Goal: Find specific page/section: Find specific page/section

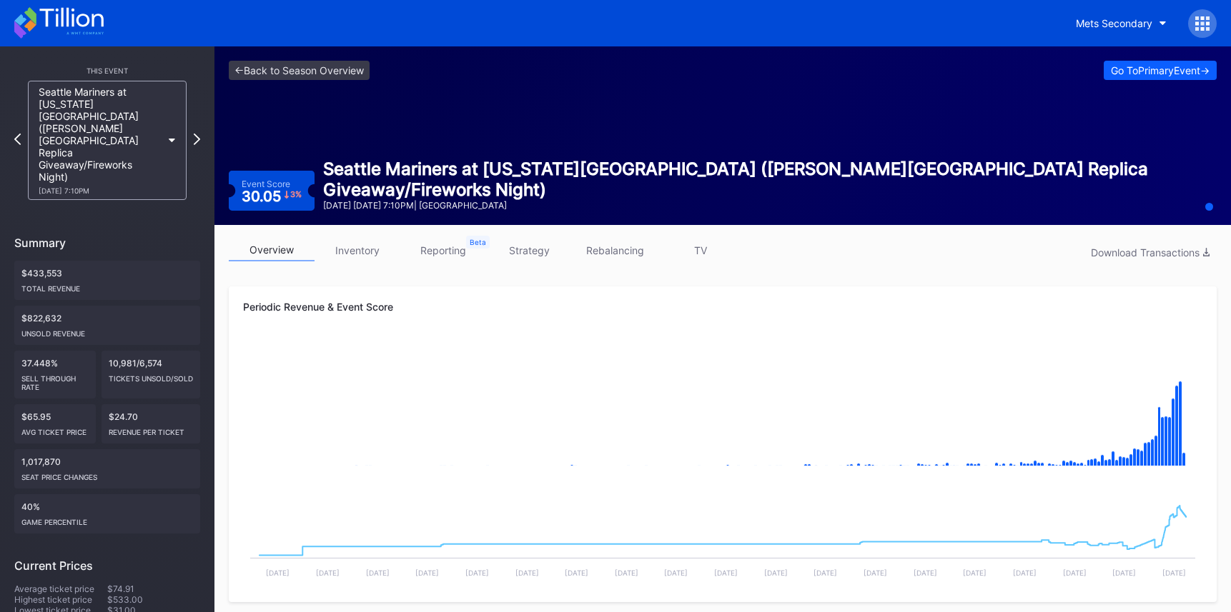
click at [540, 254] on link "strategy" at bounding box center [529, 250] width 86 height 22
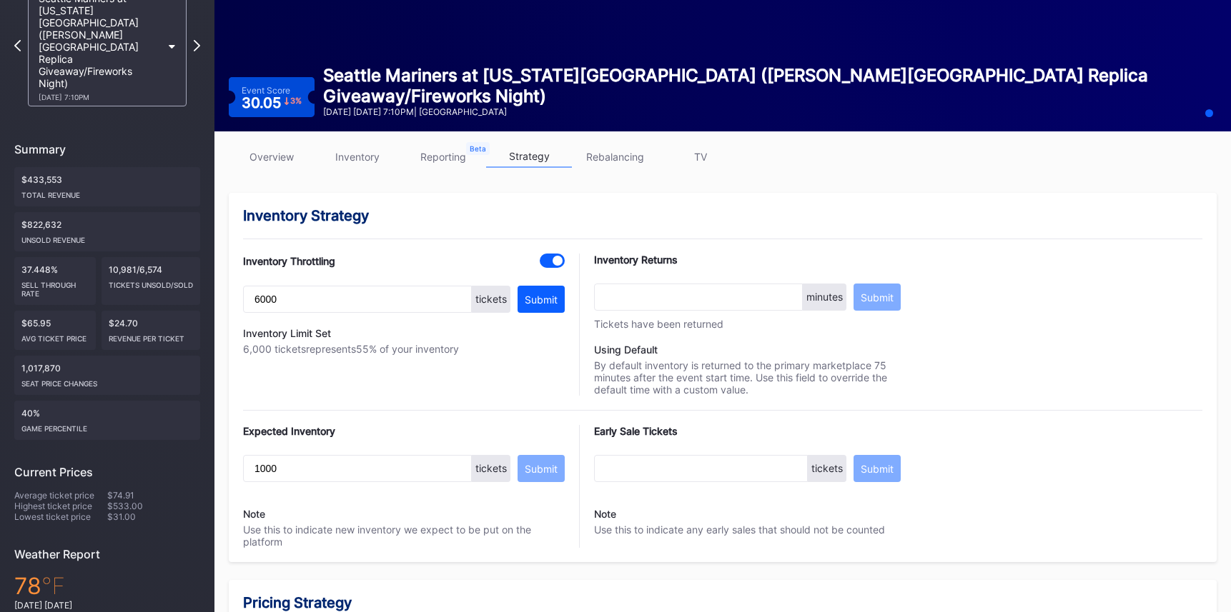
scroll to position [94, 0]
click at [271, 165] on link "overview" at bounding box center [272, 156] width 86 height 22
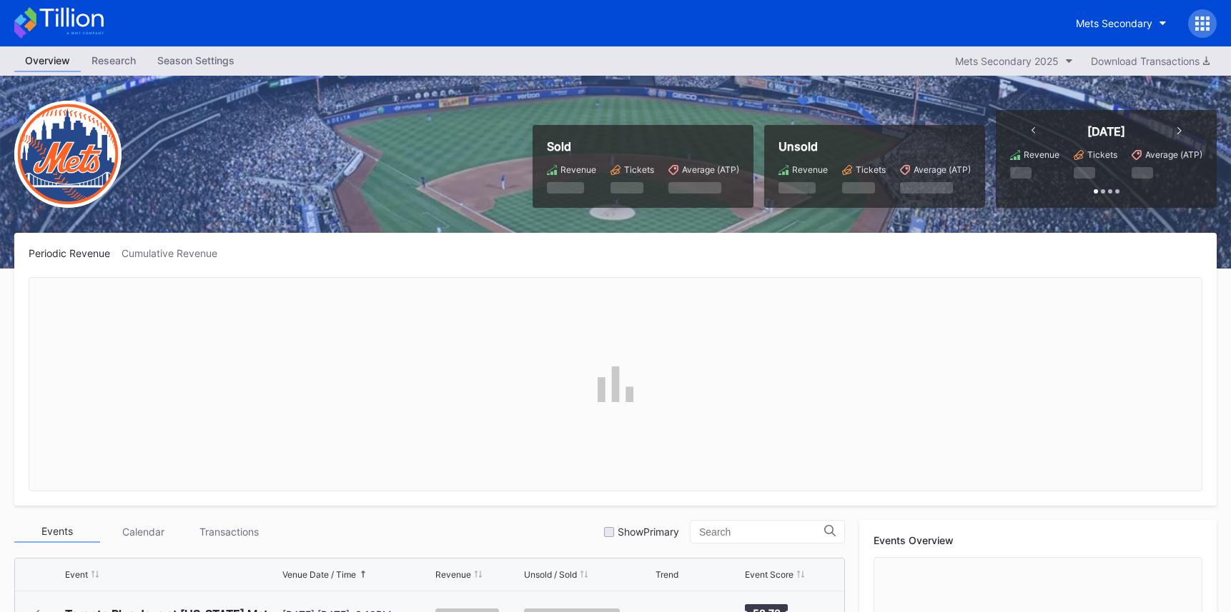
scroll to position [2833, 0]
click at [1201, 30] on icon at bounding box center [1203, 29] width 4 height 4
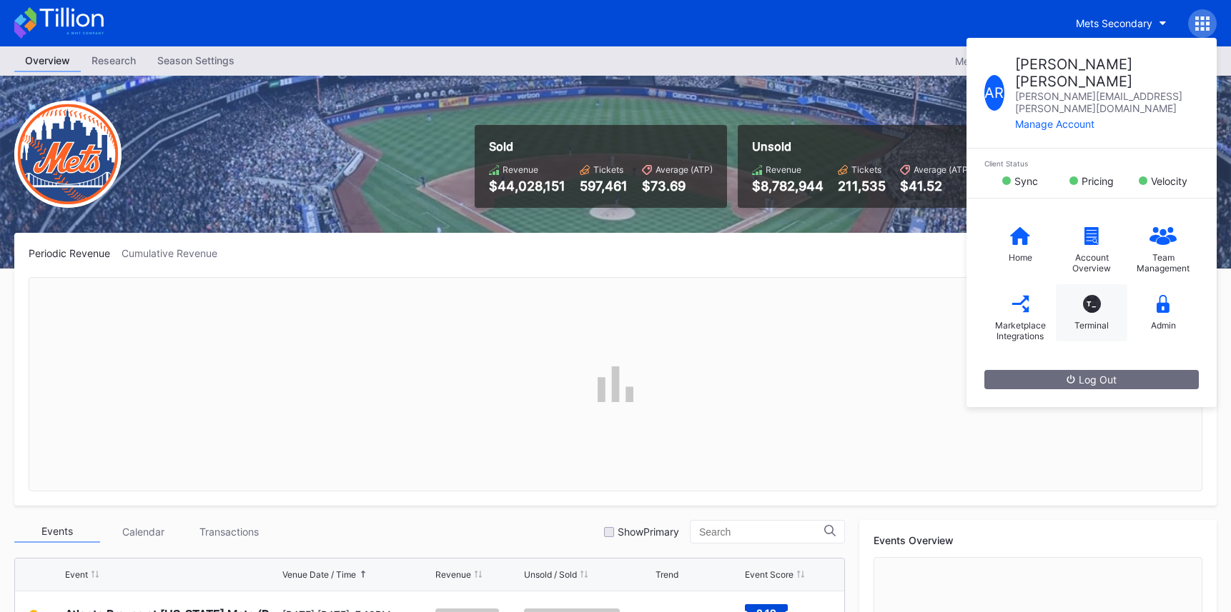
click at [1091, 284] on div "T_ Terminal" at bounding box center [1090, 312] width 71 height 57
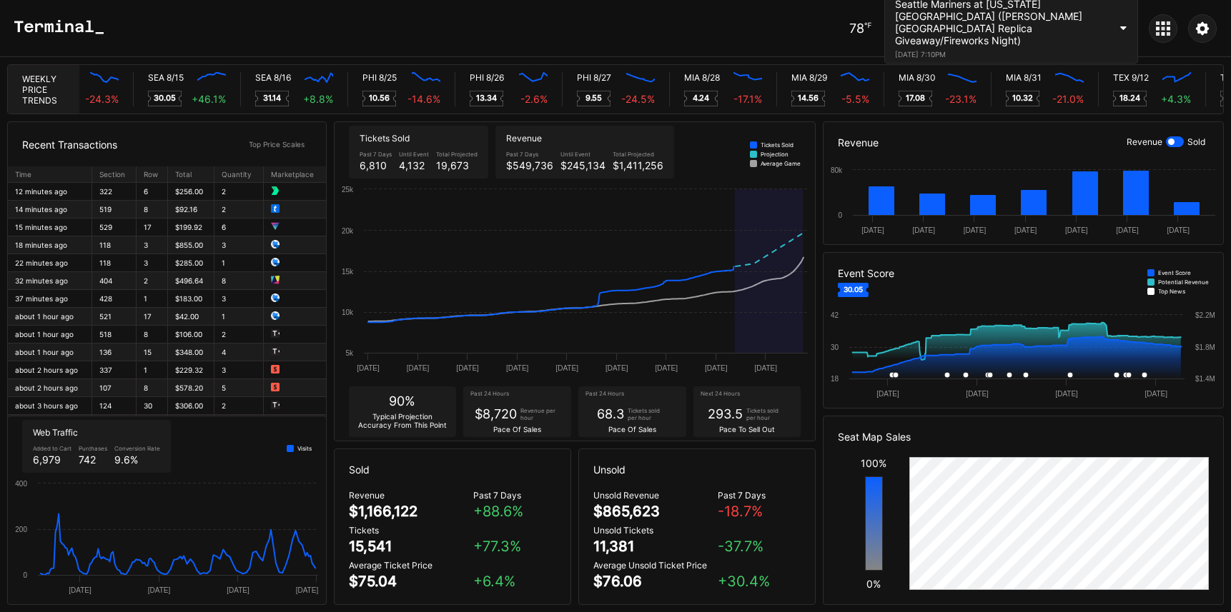
click at [1019, 50] on div "August 15, 2025 7:10PM" at bounding box center [1002, 54] width 214 height 9
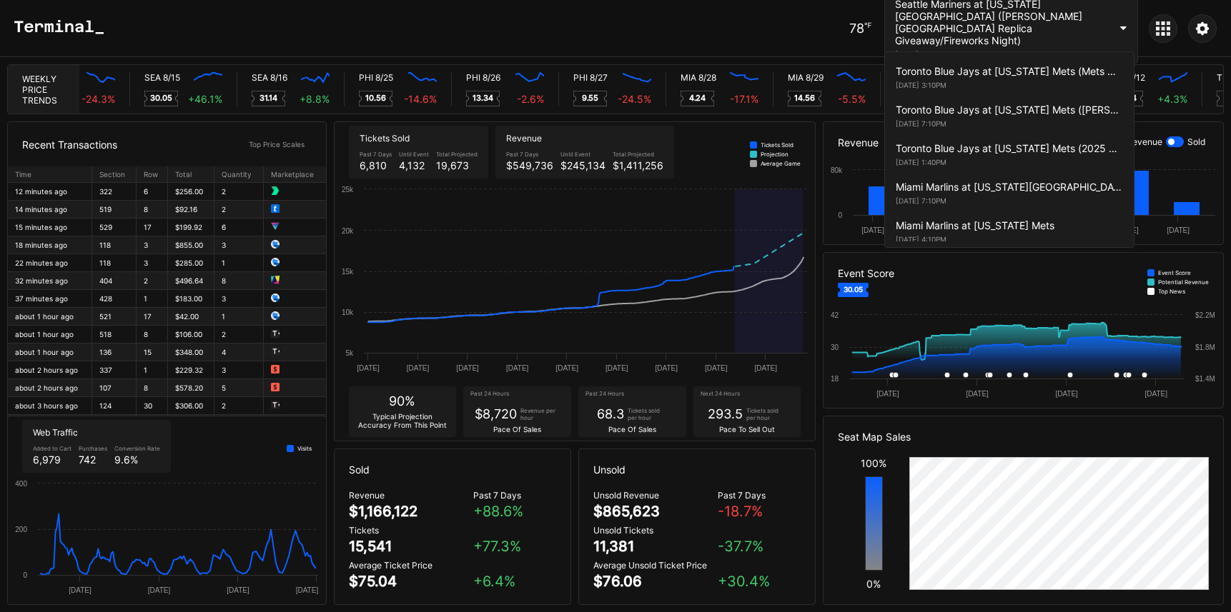
scroll to position [2392, 0]
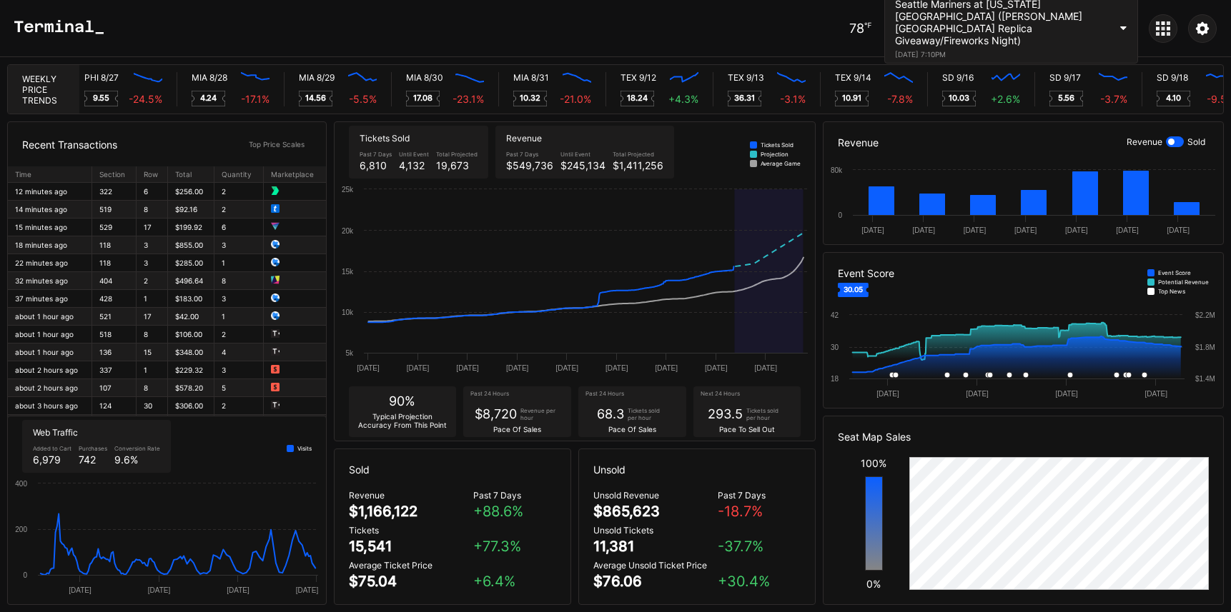
click at [1166, 146] on div at bounding box center [1175, 141] width 18 height 11
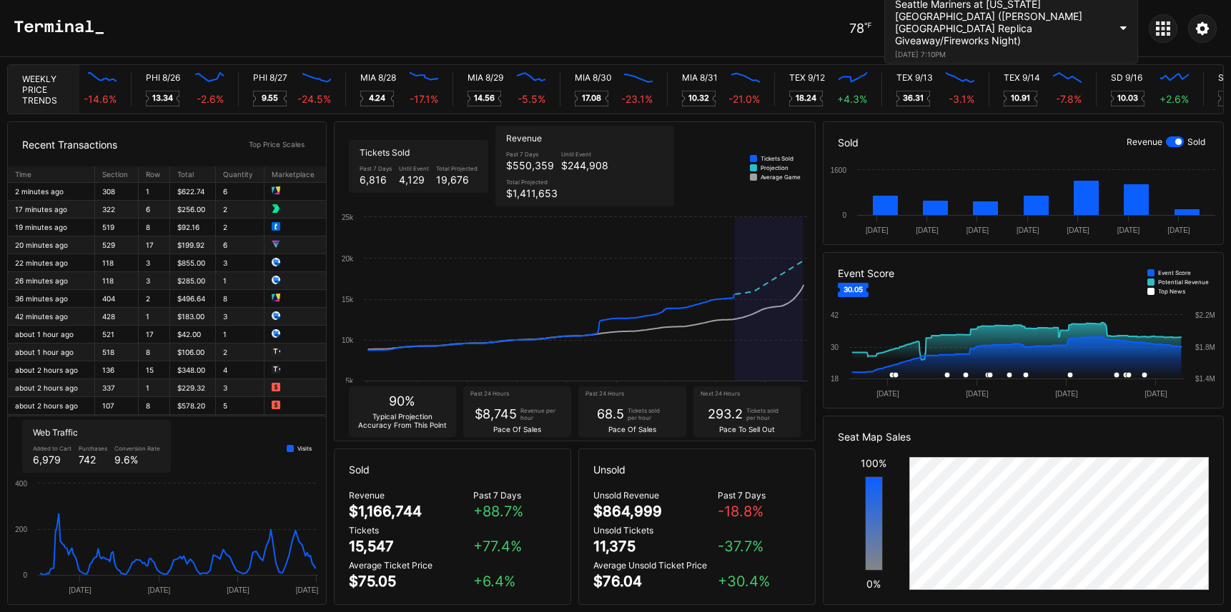
scroll to position [0, 6917]
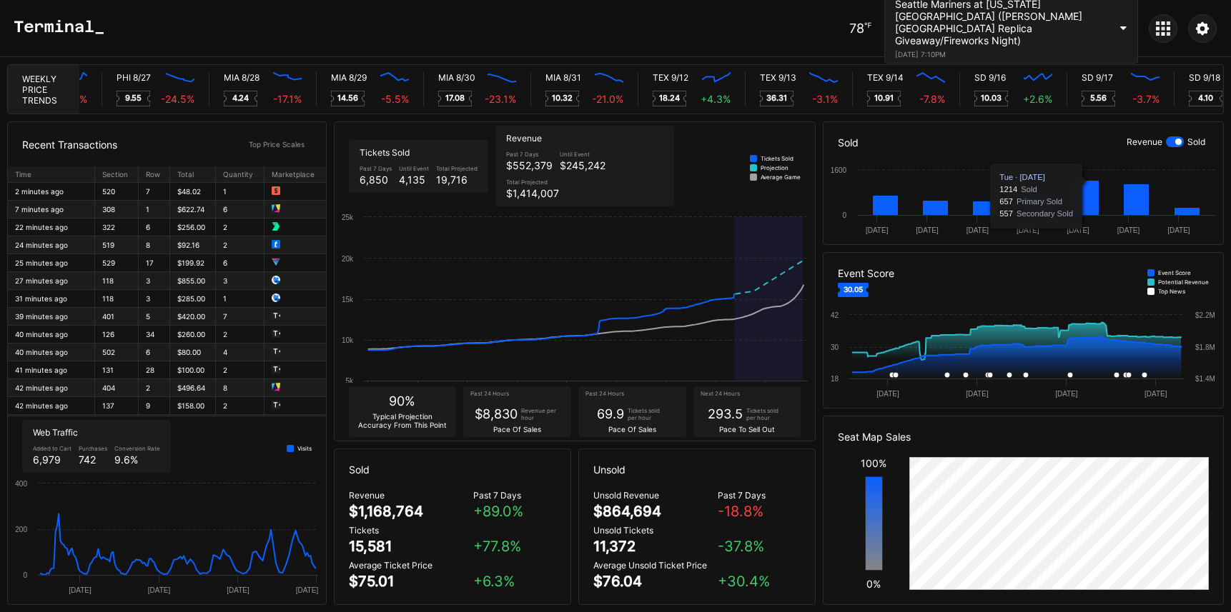
click at [998, 50] on div "August 15, 2025 7:10PM" at bounding box center [1002, 54] width 214 height 9
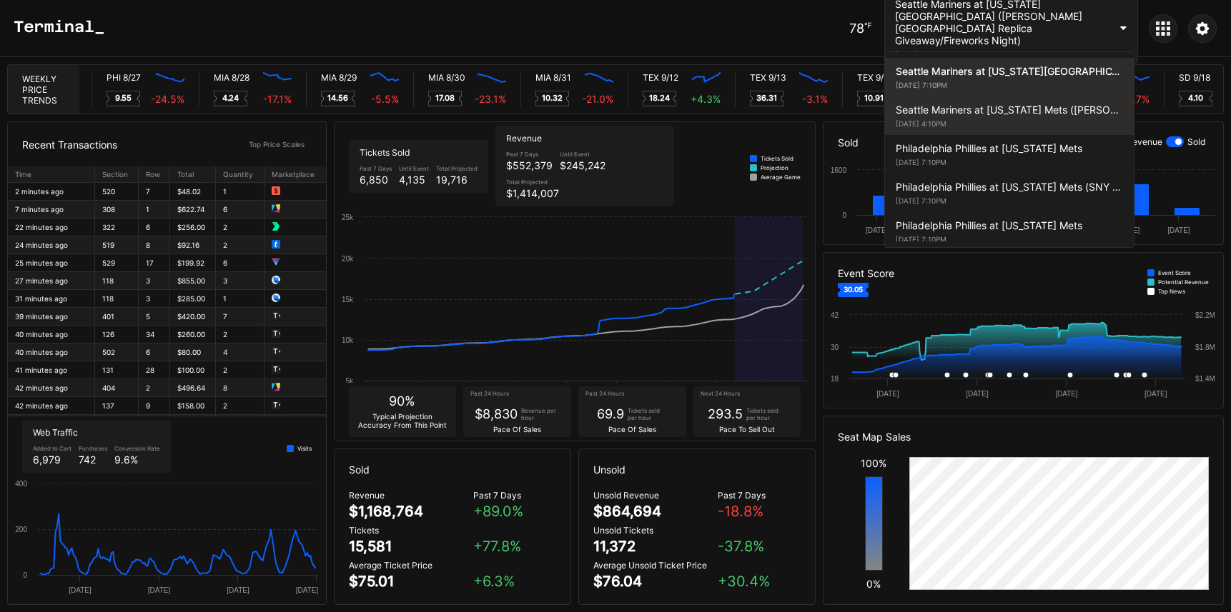
scroll to position [0, 7065]
click at [990, 116] on div "Seattle Mariners at New York Mets (Juan Soto Bobblehead Giveaway) August 16, 20…" at bounding box center [1009, 115] width 249 height 39
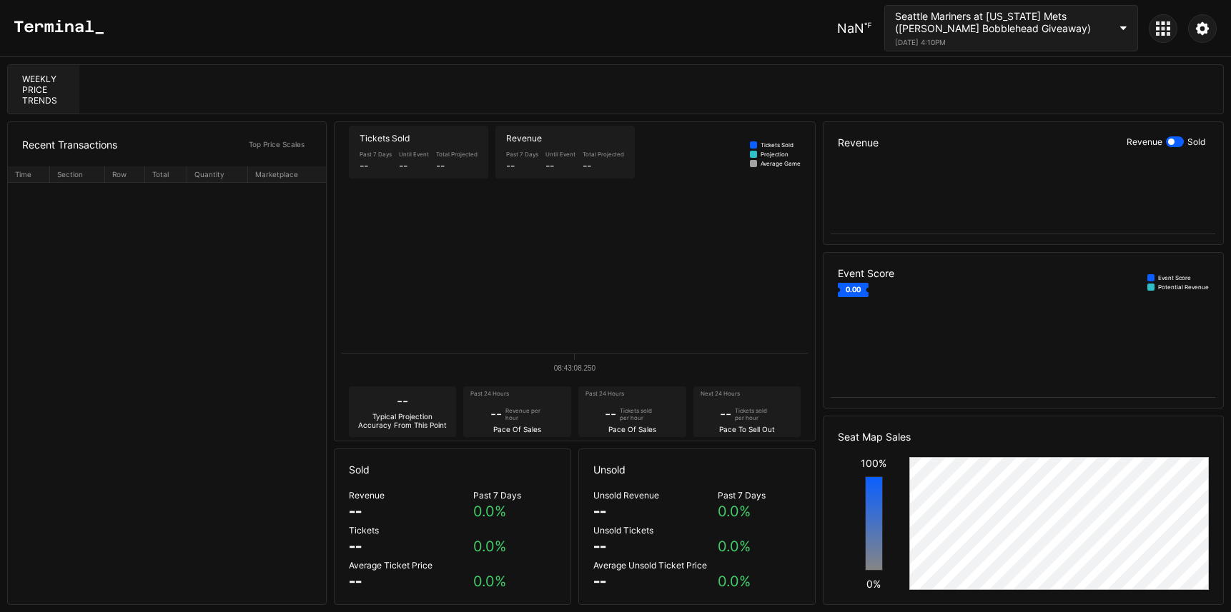
scroll to position [0, 0]
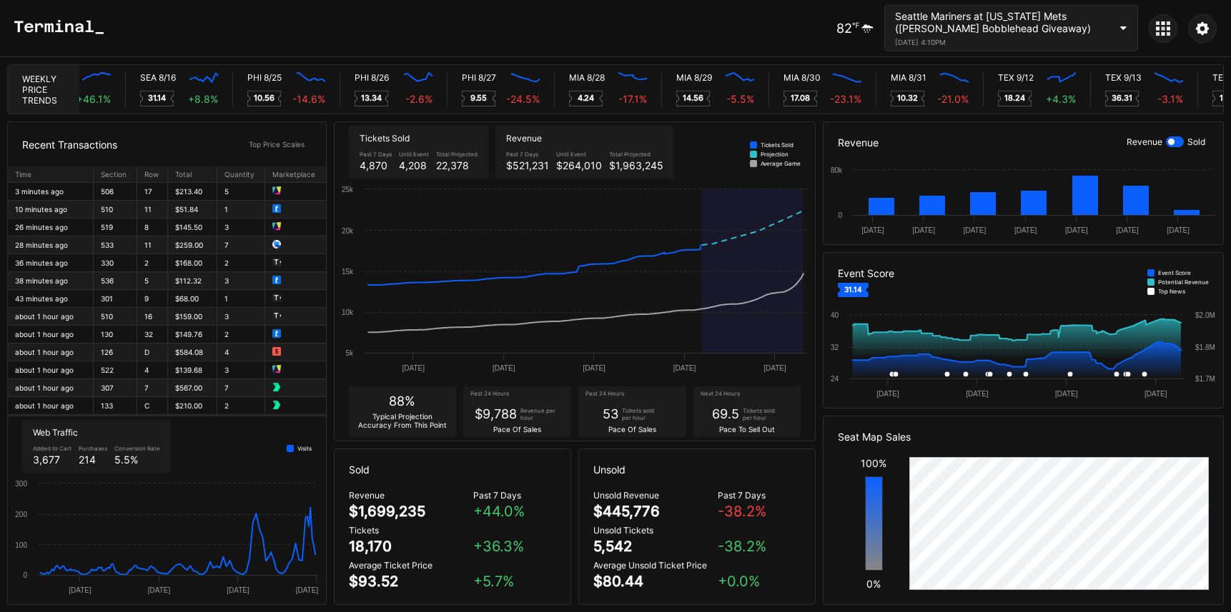
click at [1010, 27] on div "Seattle Mariners at New York Mets (Juan Soto Bobblehead Giveaway)" at bounding box center [1002, 22] width 214 height 24
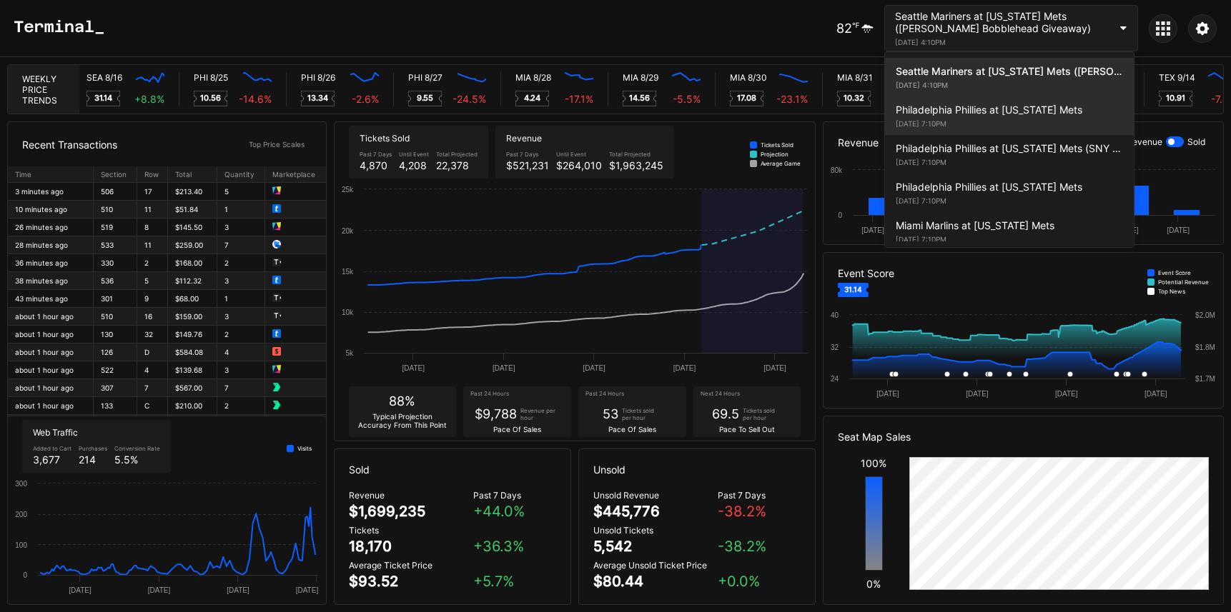
scroll to position [0, 6763]
click at [1005, 104] on div "Philadelphia Phillies at New York Mets" at bounding box center [1008, 110] width 227 height 12
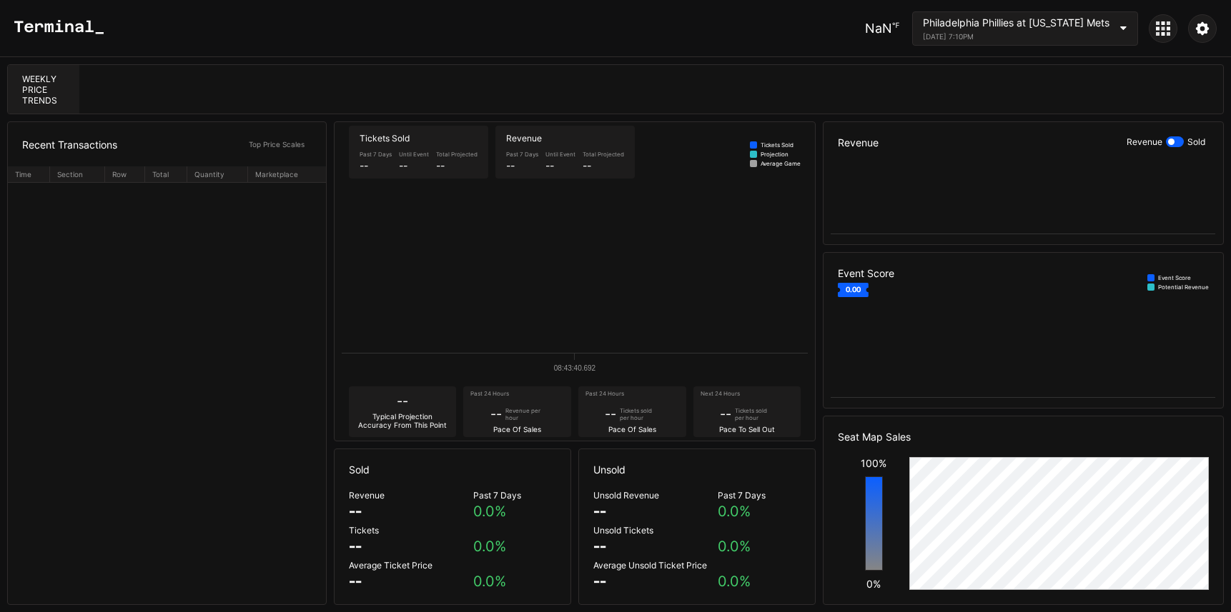
scroll to position [0, 0]
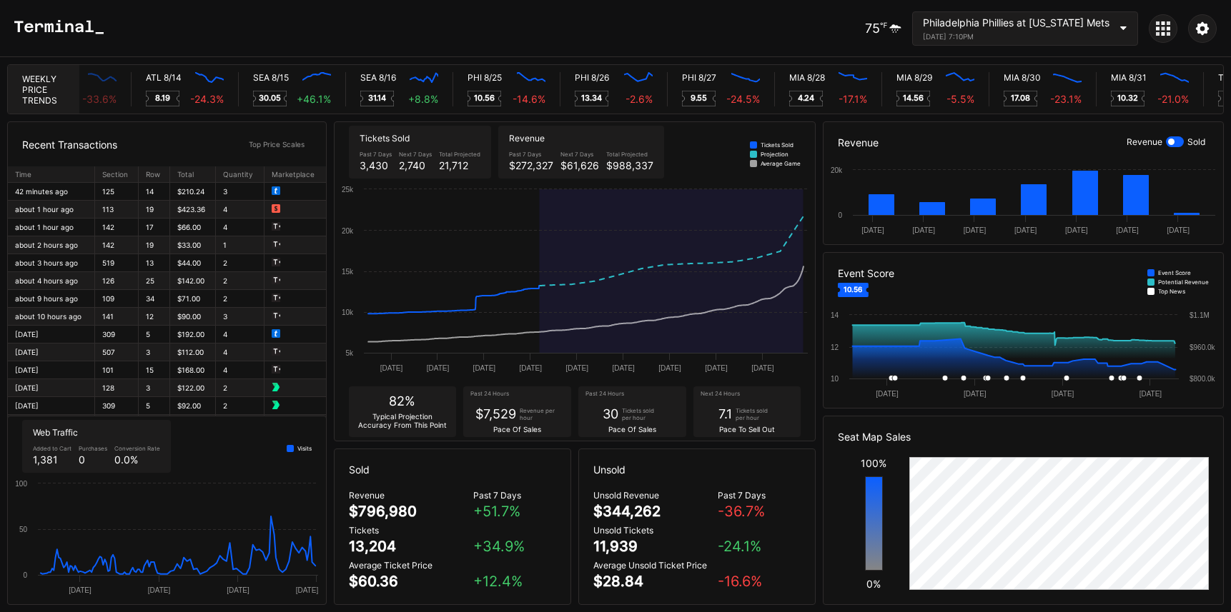
click at [1040, 36] on div "August 25, 2025 7:10PM" at bounding box center [1016, 36] width 187 height 9
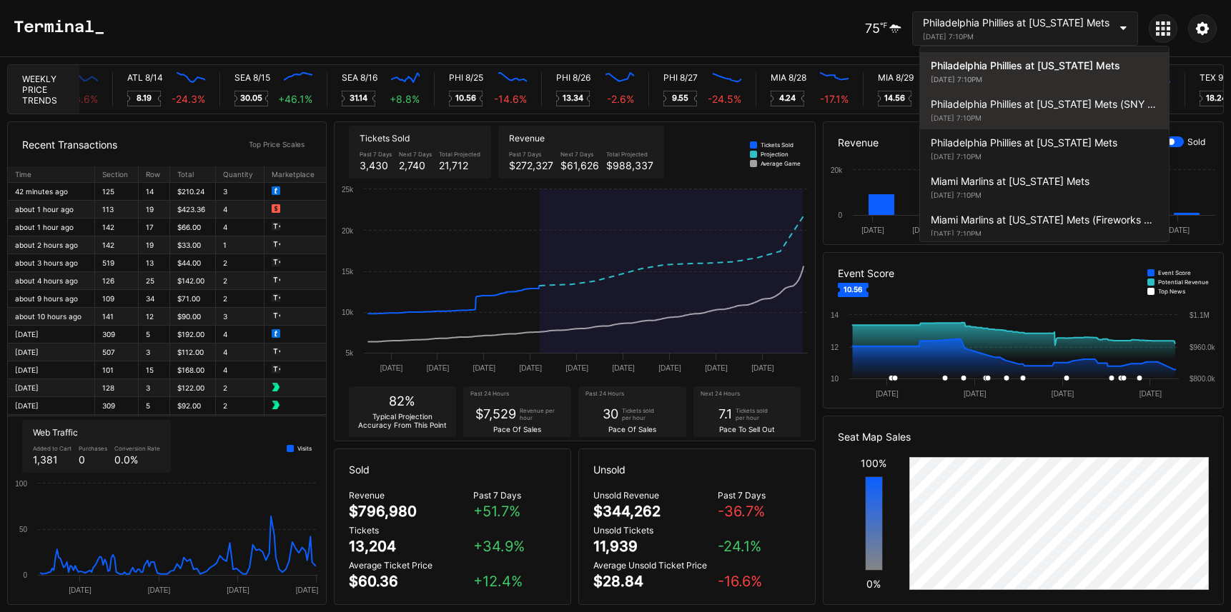
scroll to position [0, 6507]
click at [1032, 101] on div "Philadelphia Phillies at New York Mets (SNY Players Pins Featuring Gary, Keith,…" at bounding box center [1043, 104] width 227 height 12
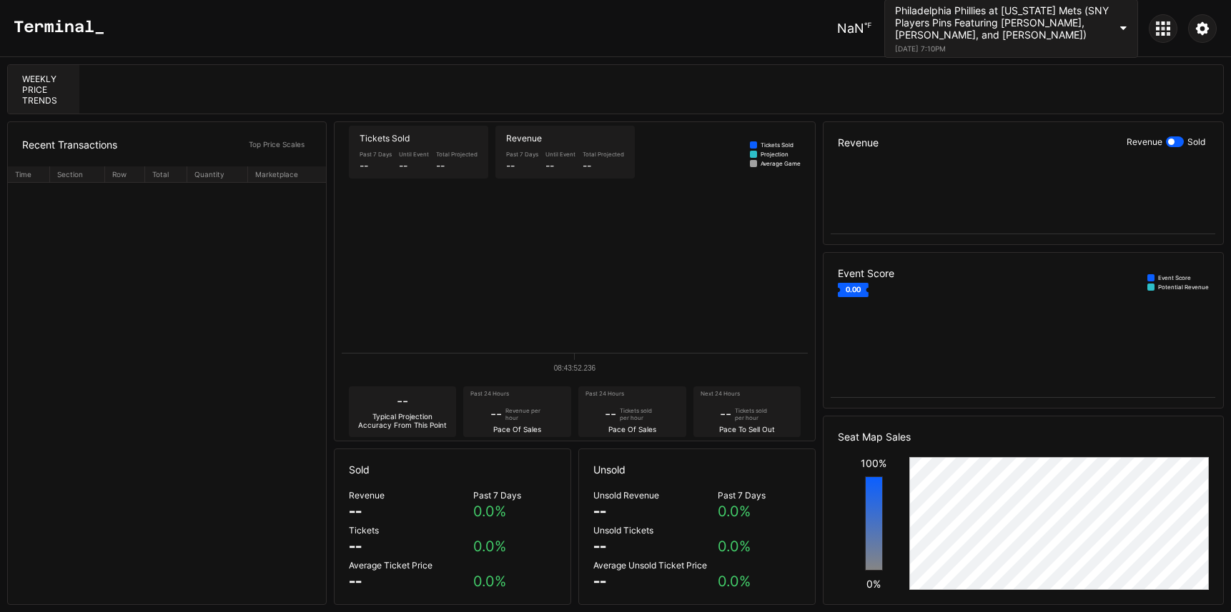
scroll to position [0, 0]
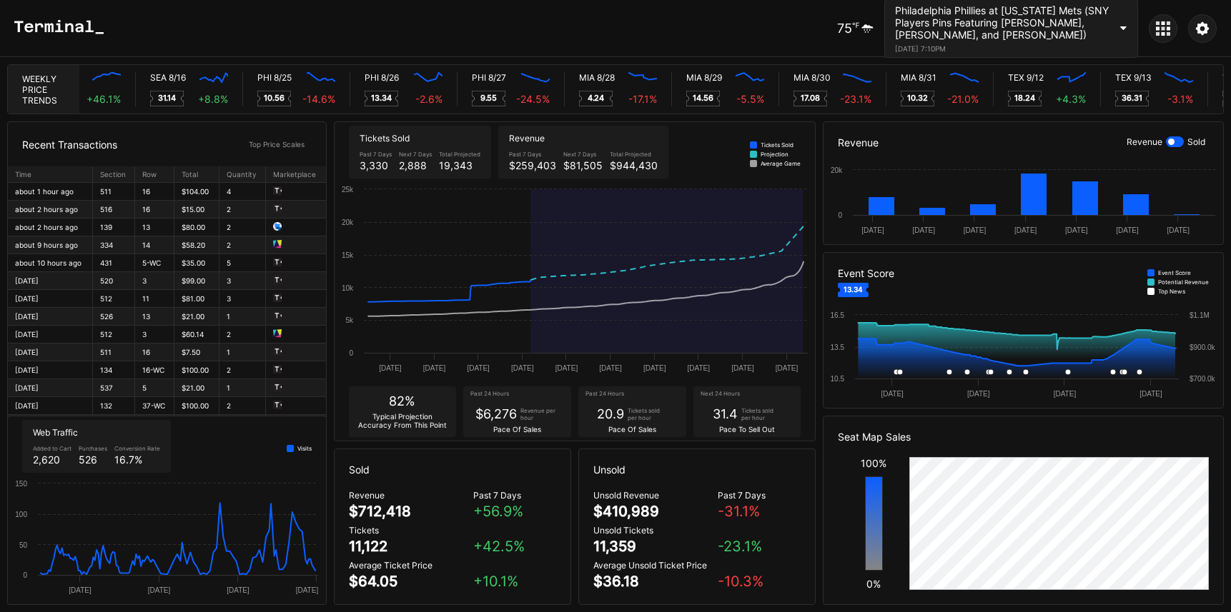
click at [939, 47] on div "August 26, 2025 7:10PM" at bounding box center [1002, 48] width 214 height 9
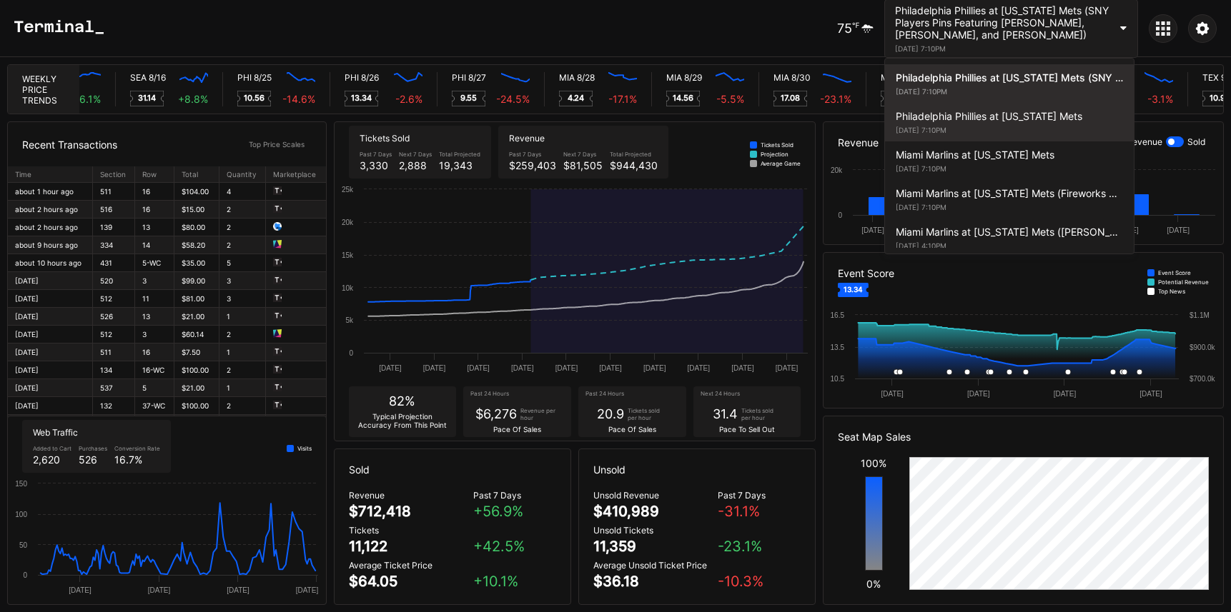
scroll to position [0, 6720]
click at [941, 116] on div "Philadelphia Phillies at New York Mets" at bounding box center [1008, 116] width 227 height 12
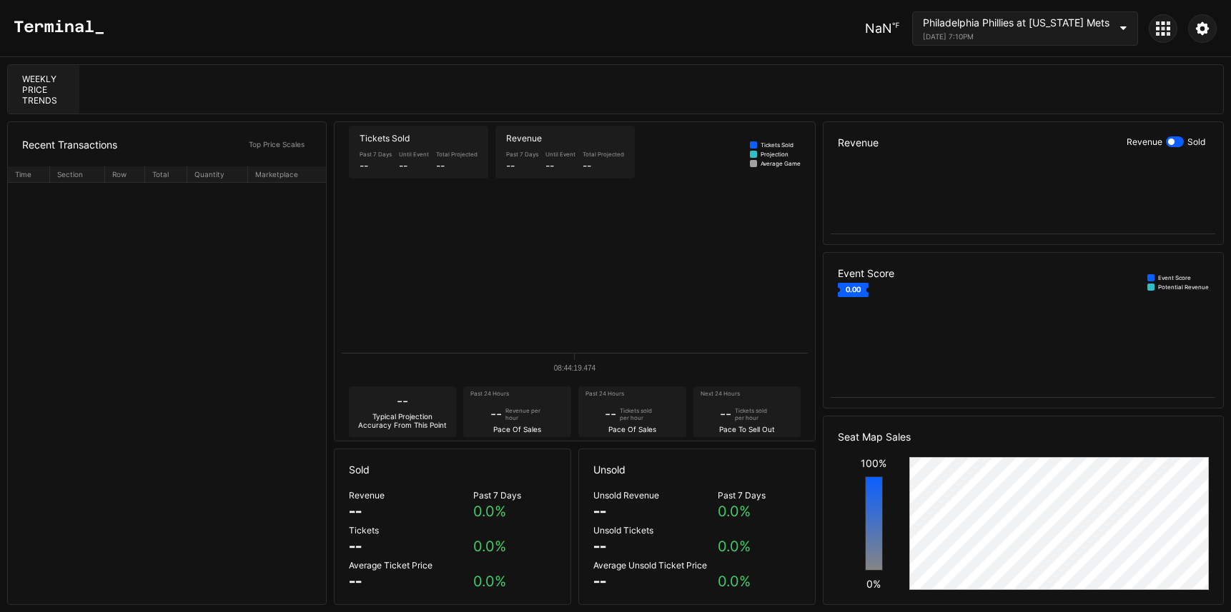
scroll to position [0, 0]
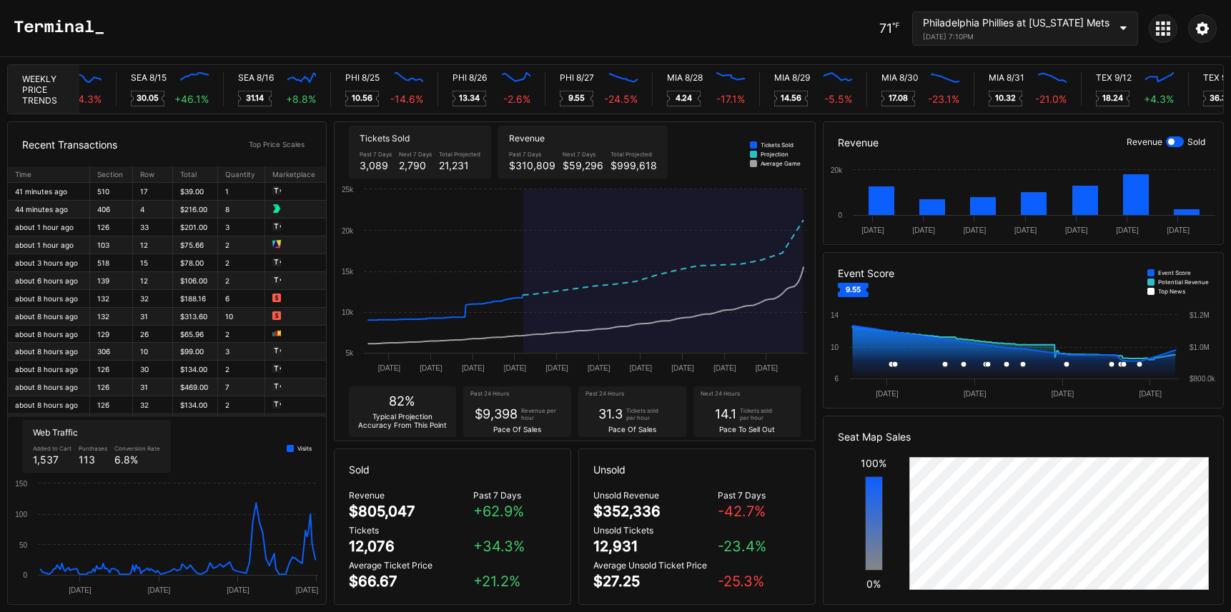
click at [965, 26] on div "Philadelphia Phillies at New York Mets" at bounding box center [1016, 22] width 187 height 12
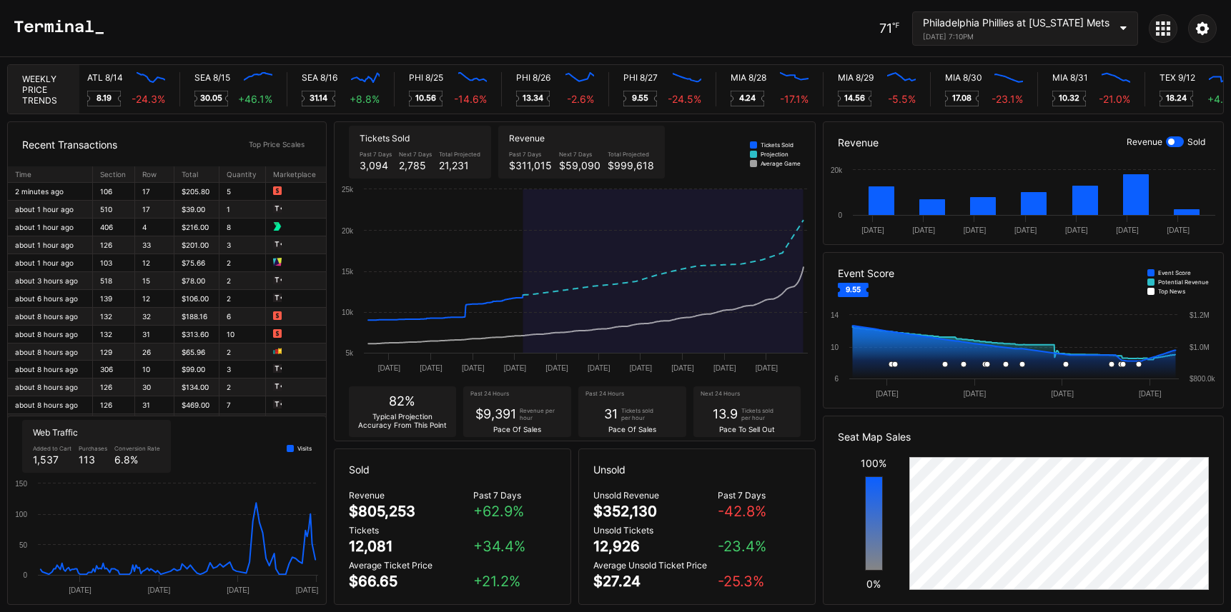
scroll to position [0, 6547]
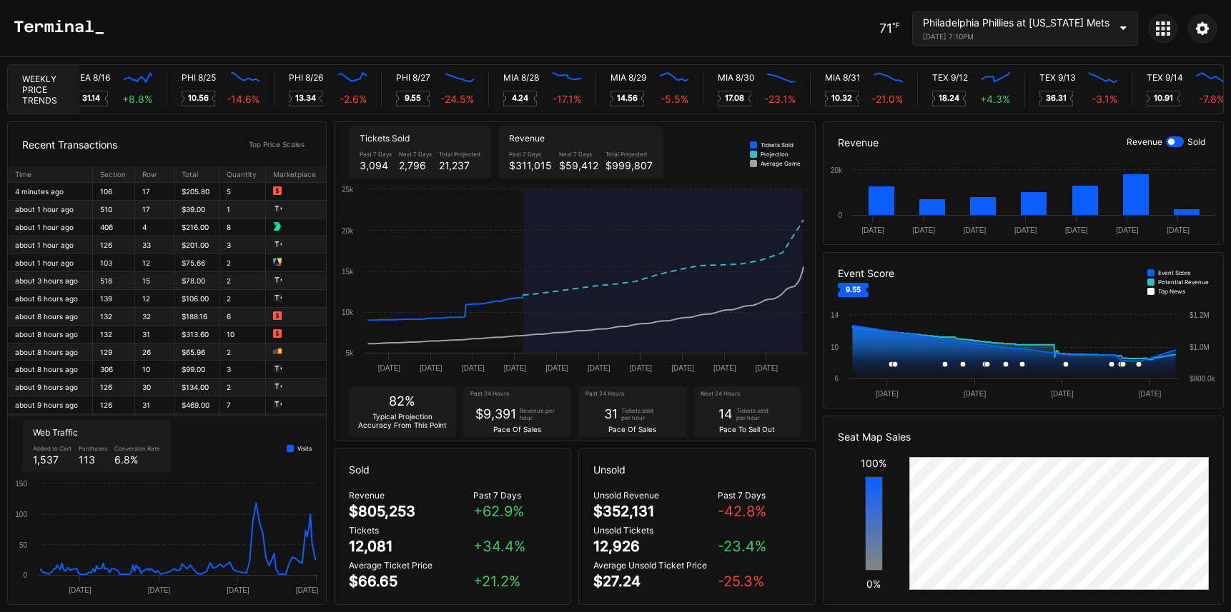
click at [1163, 26] on icon at bounding box center [1163, 28] width 4 height 4
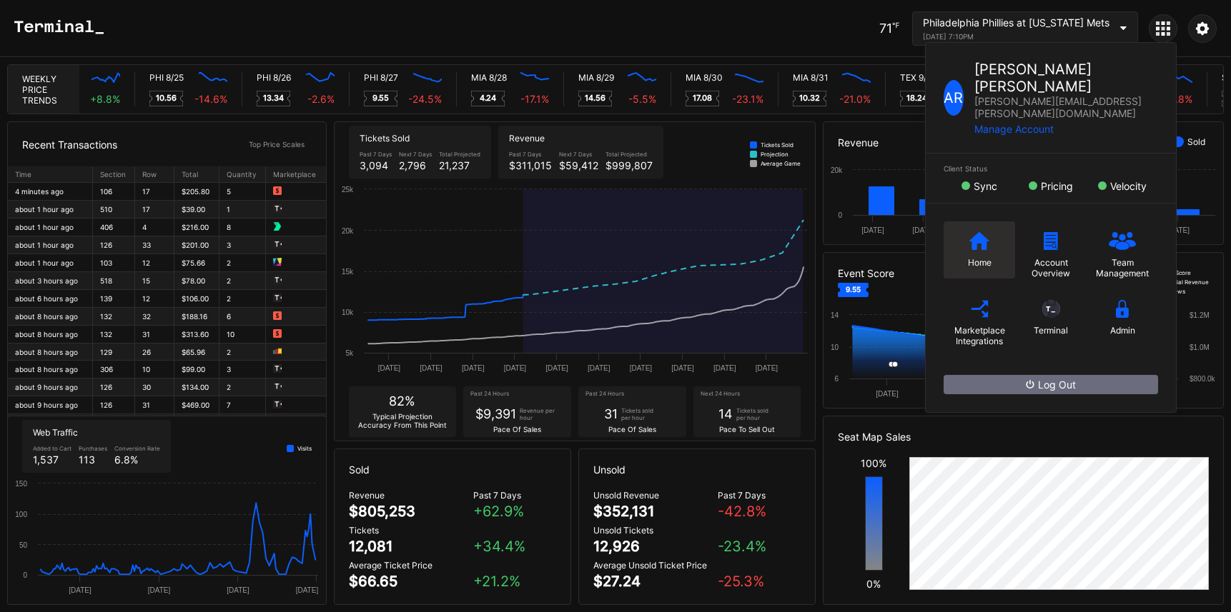
scroll to position [0, 6808]
click at [953, 222] on div "Home" at bounding box center [978, 250] width 71 height 57
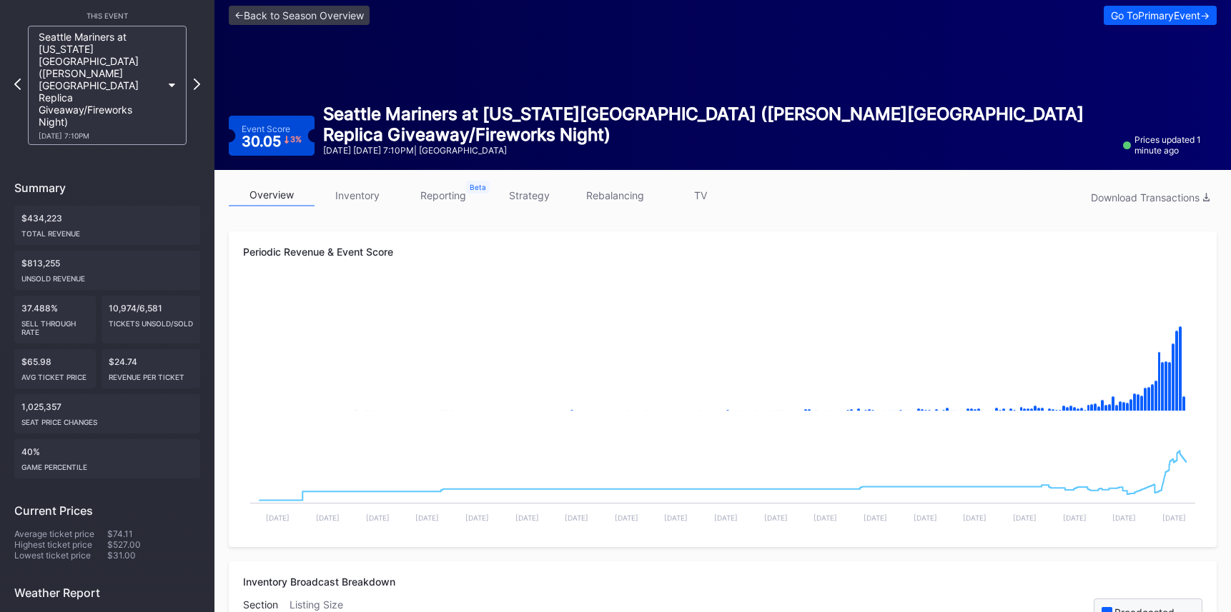
scroll to position [21, 0]
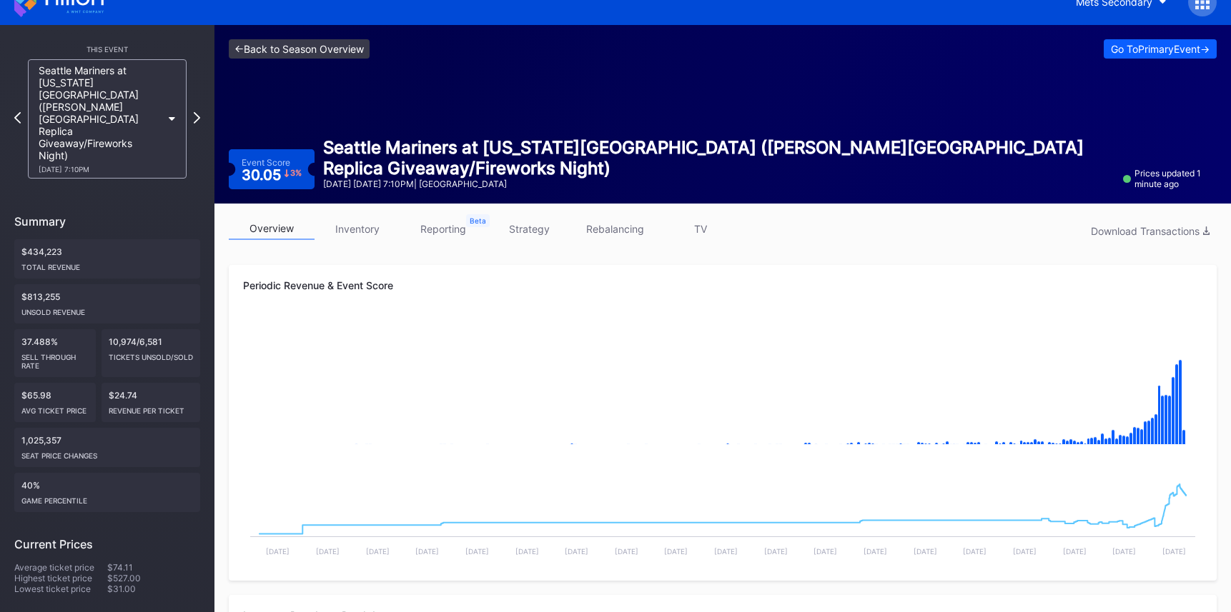
click at [292, 50] on link "<- Back to Season Overview" at bounding box center [299, 48] width 141 height 19
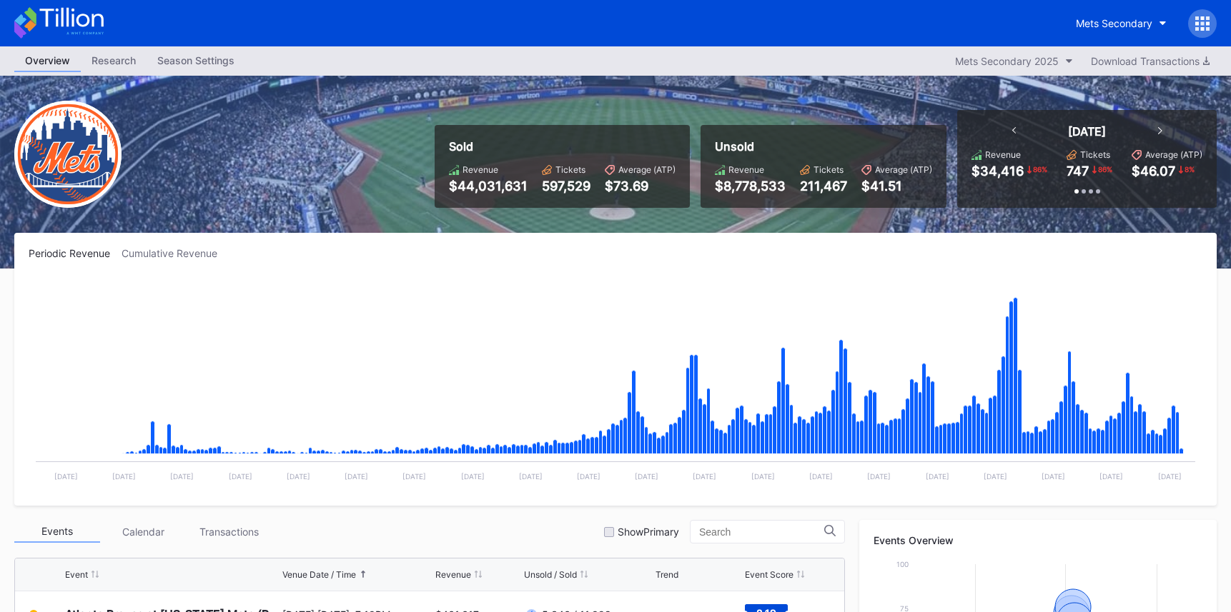
click at [1200, 26] on icon at bounding box center [1202, 23] width 14 height 14
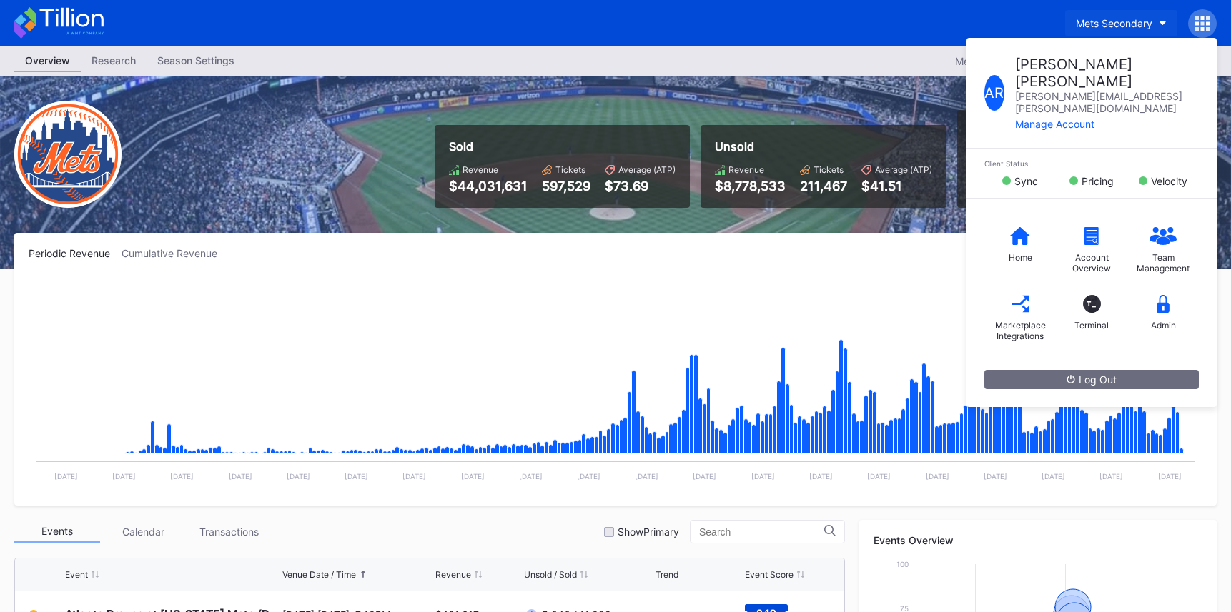
click at [1136, 27] on div "Mets Secondary" at bounding box center [1113, 23] width 76 height 12
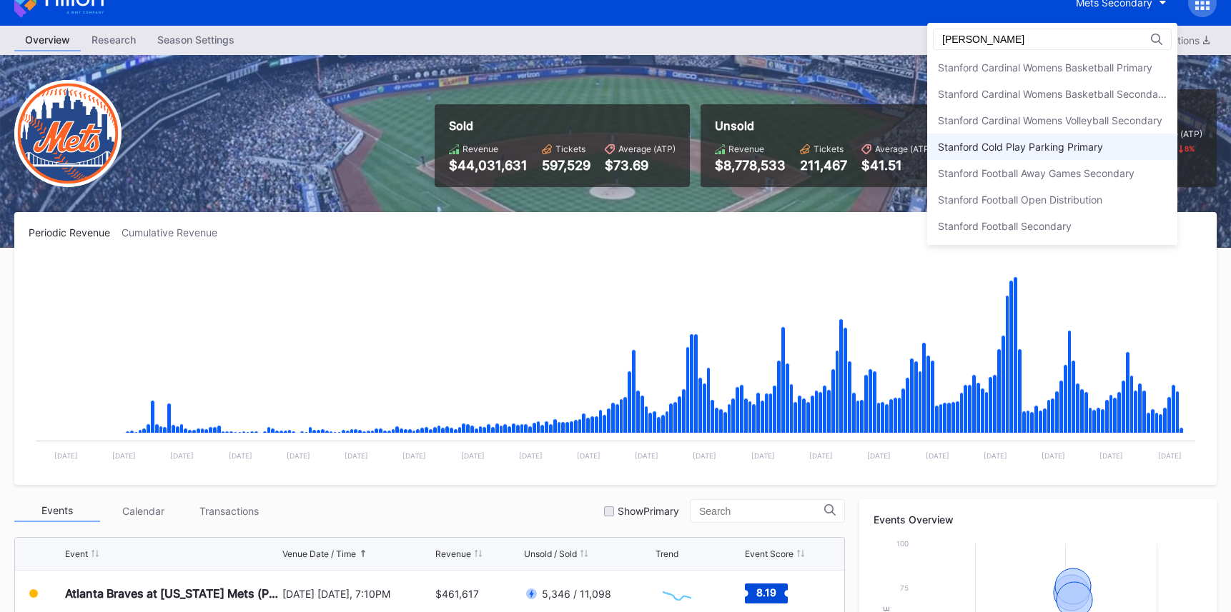
scroll to position [21, 0]
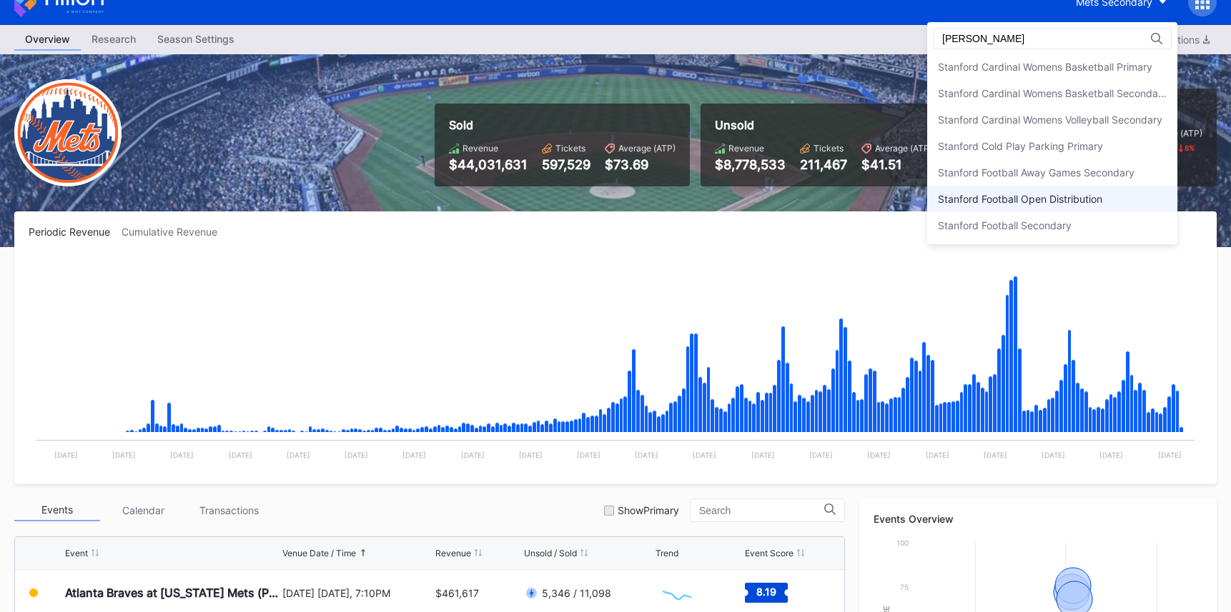
type input "stan"
click at [1040, 194] on div "Stanford Football Open Distribution" at bounding box center [1020, 199] width 164 height 12
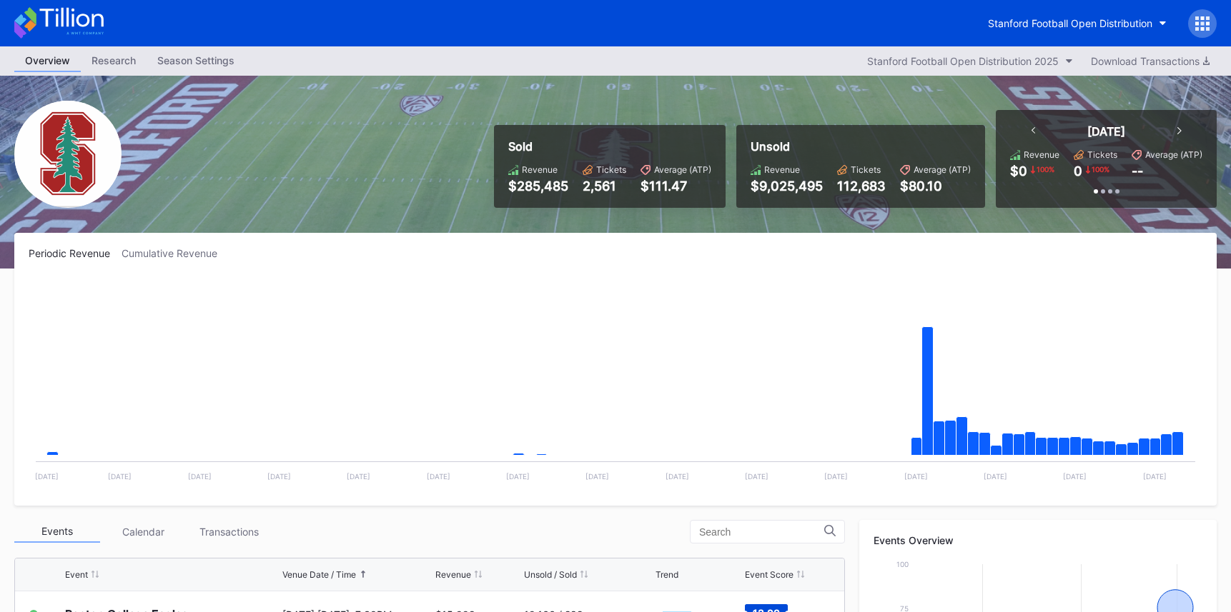
click at [69, 22] on icon at bounding box center [58, 22] width 89 height 31
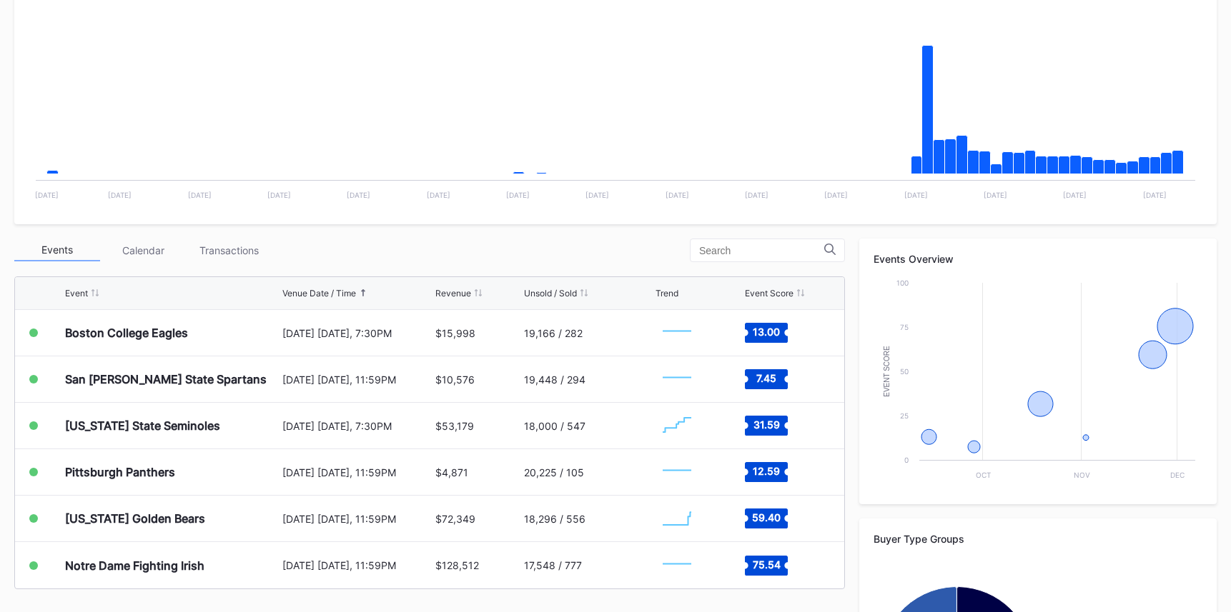
scroll to position [468, 0]
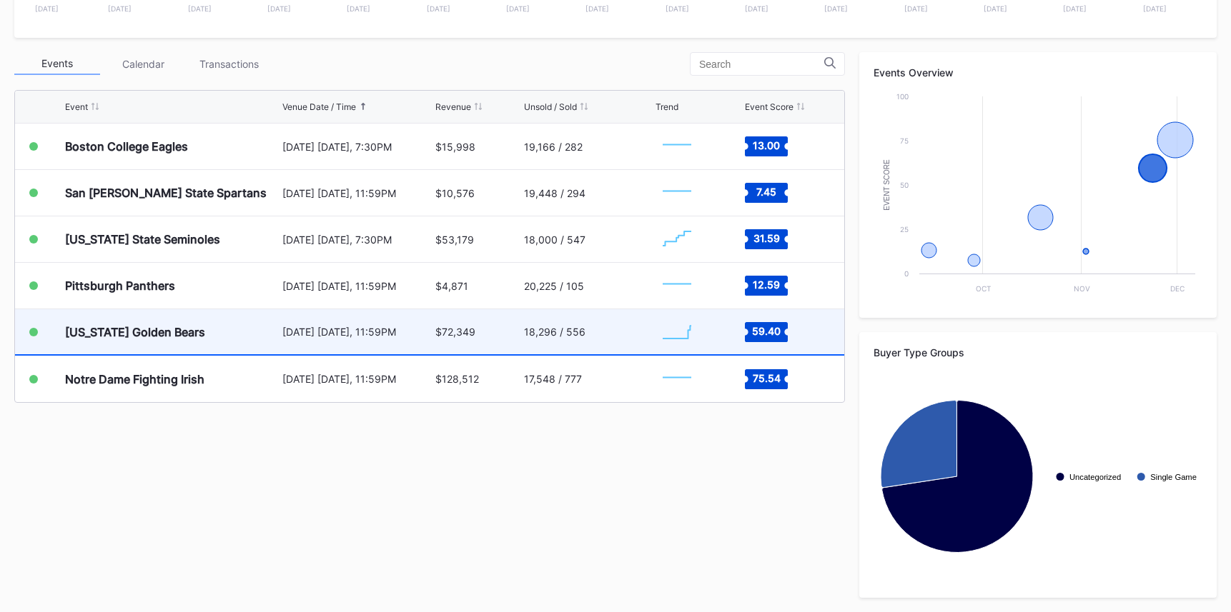
click at [510, 328] on div "$72,349" at bounding box center [477, 331] width 85 height 45
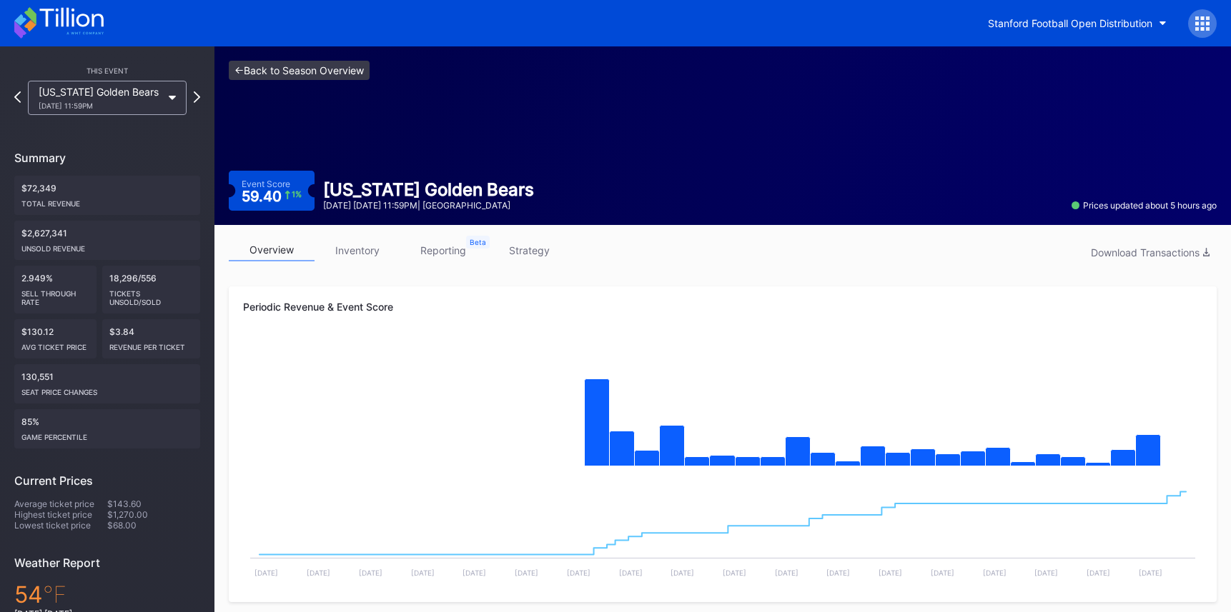
click at [332, 63] on link "<- Back to Season Overview" at bounding box center [299, 70] width 141 height 19
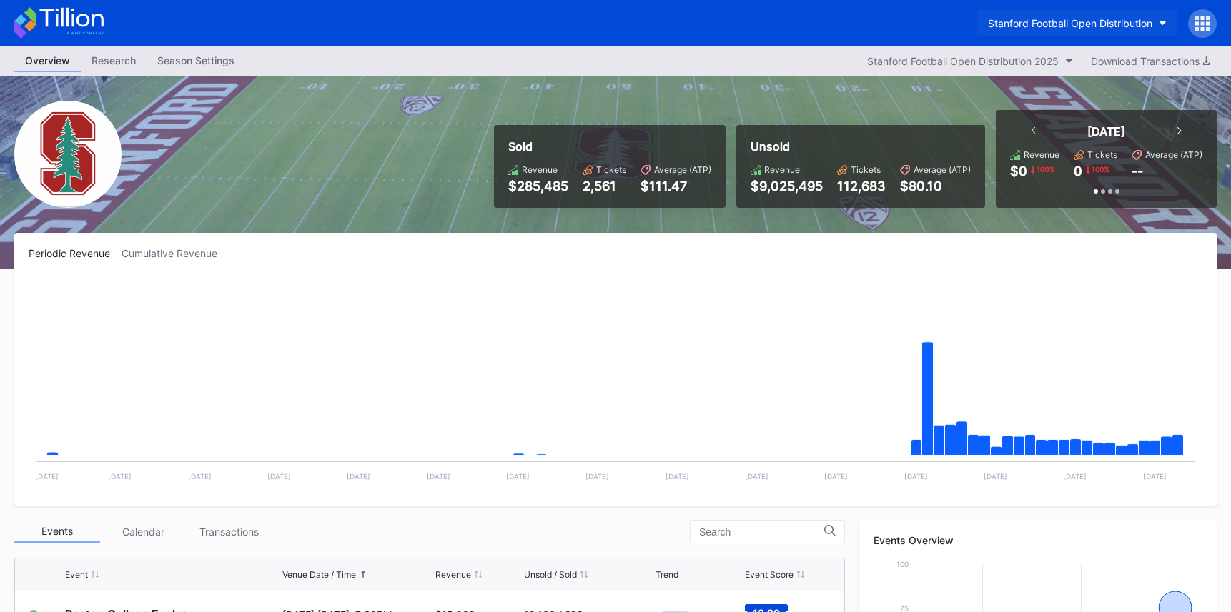
click at [1067, 24] on div "Stanford Football Open Distribution" at bounding box center [1070, 23] width 164 height 12
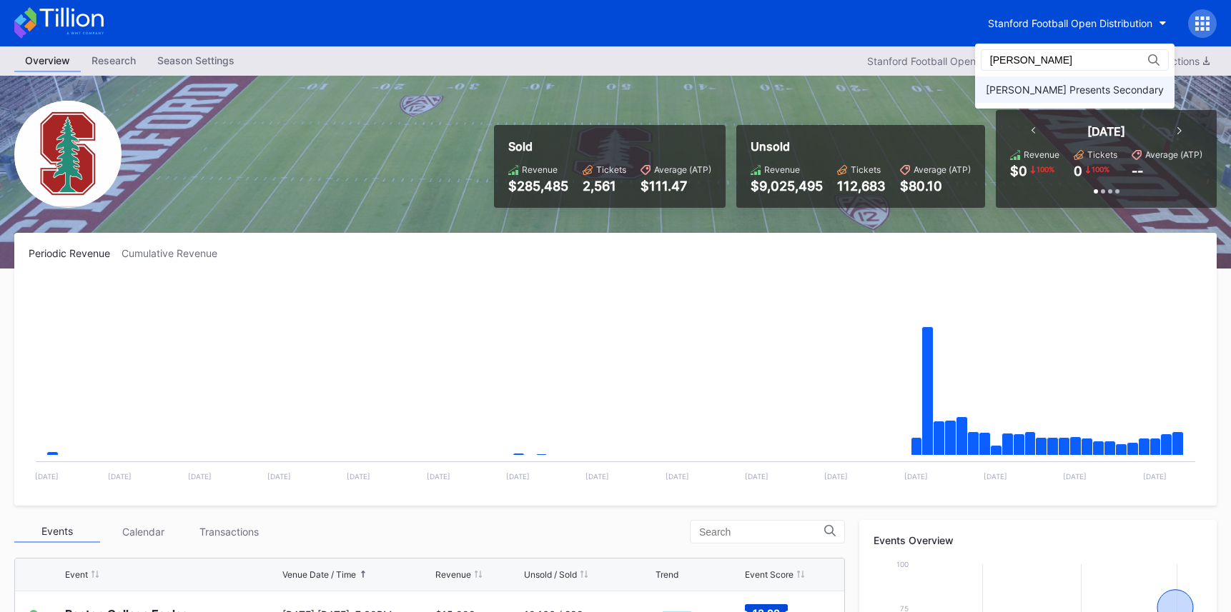
type input "danny"
click at [1049, 99] on div "Danny Wimmer Presents Secondary" at bounding box center [1074, 89] width 199 height 26
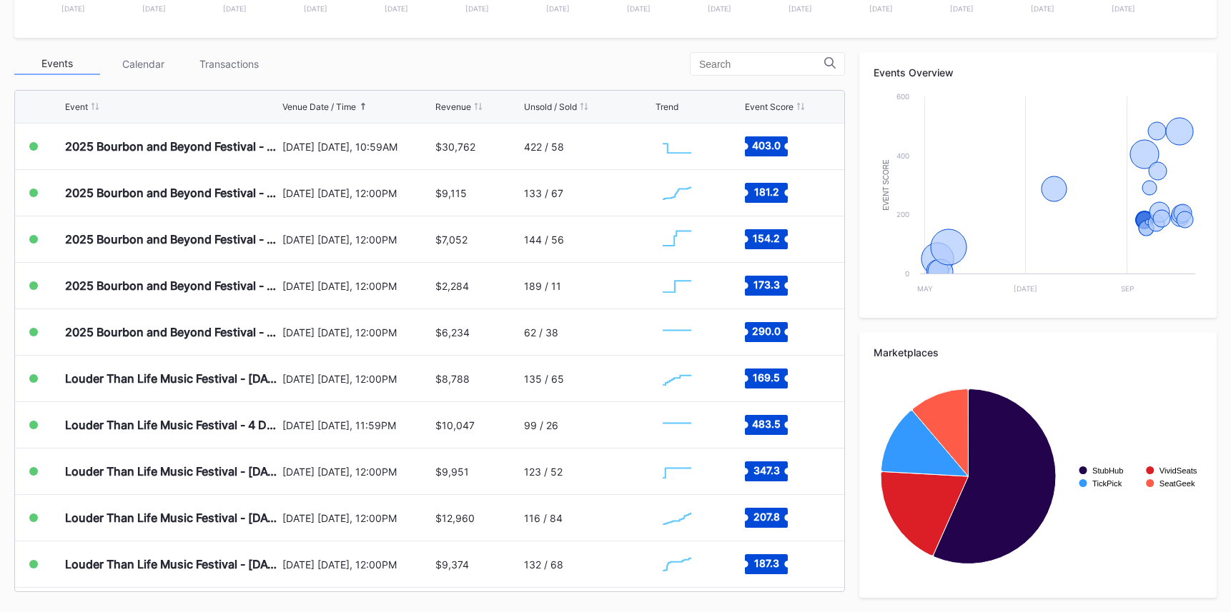
scroll to position [216, 0]
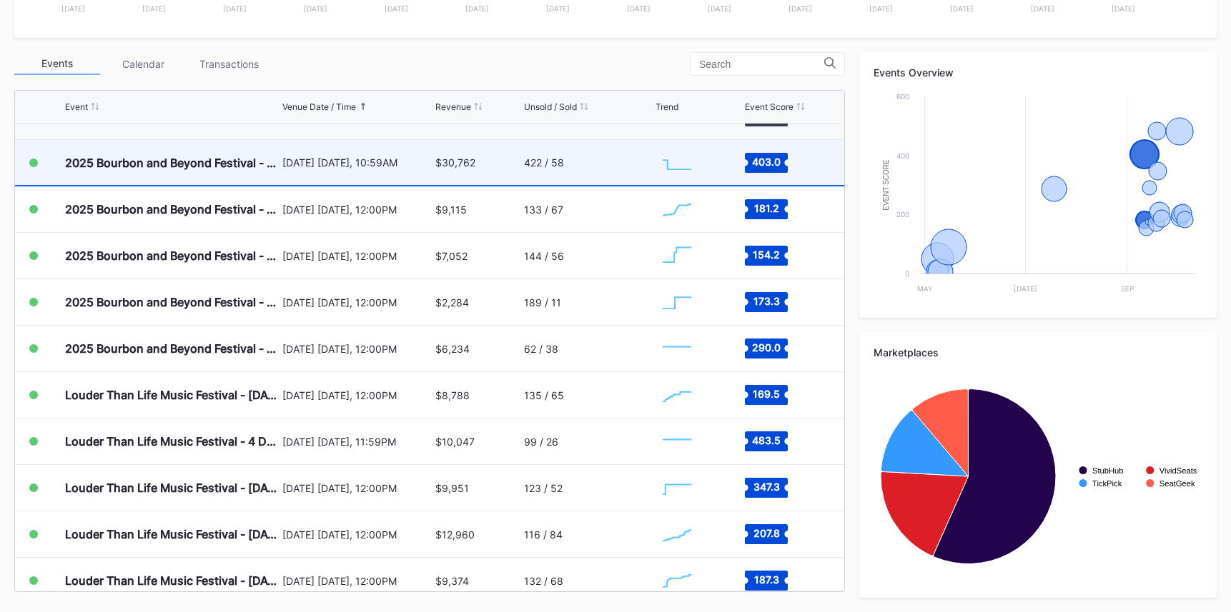
click at [460, 169] on div "$30,762" at bounding box center [477, 162] width 85 height 45
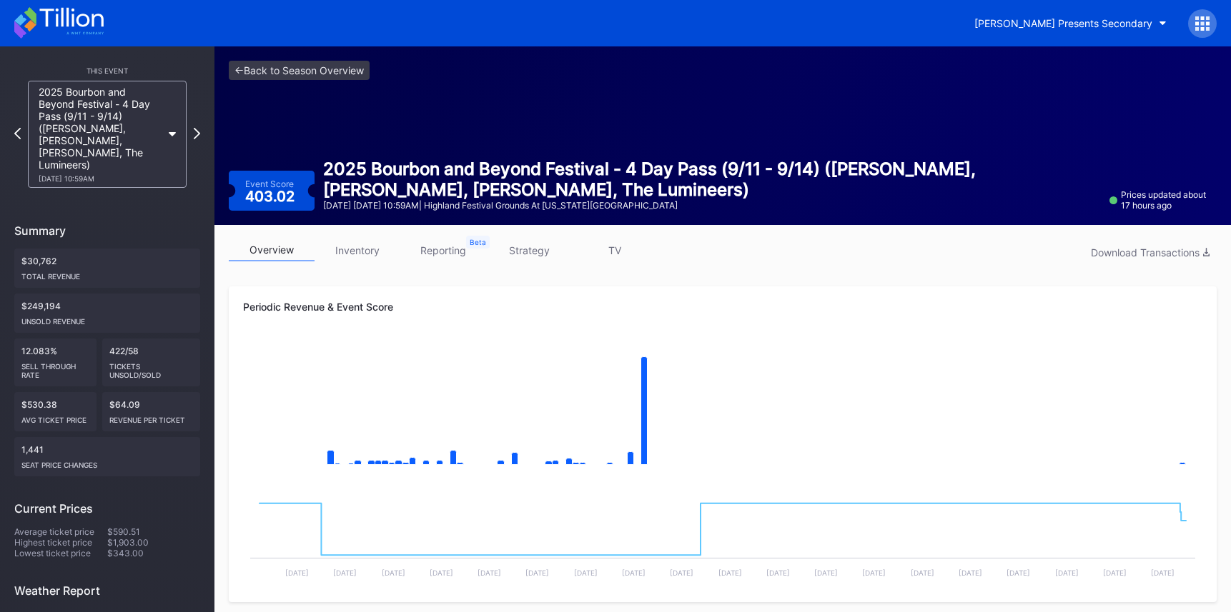
click at [539, 259] on link "strategy" at bounding box center [529, 250] width 86 height 22
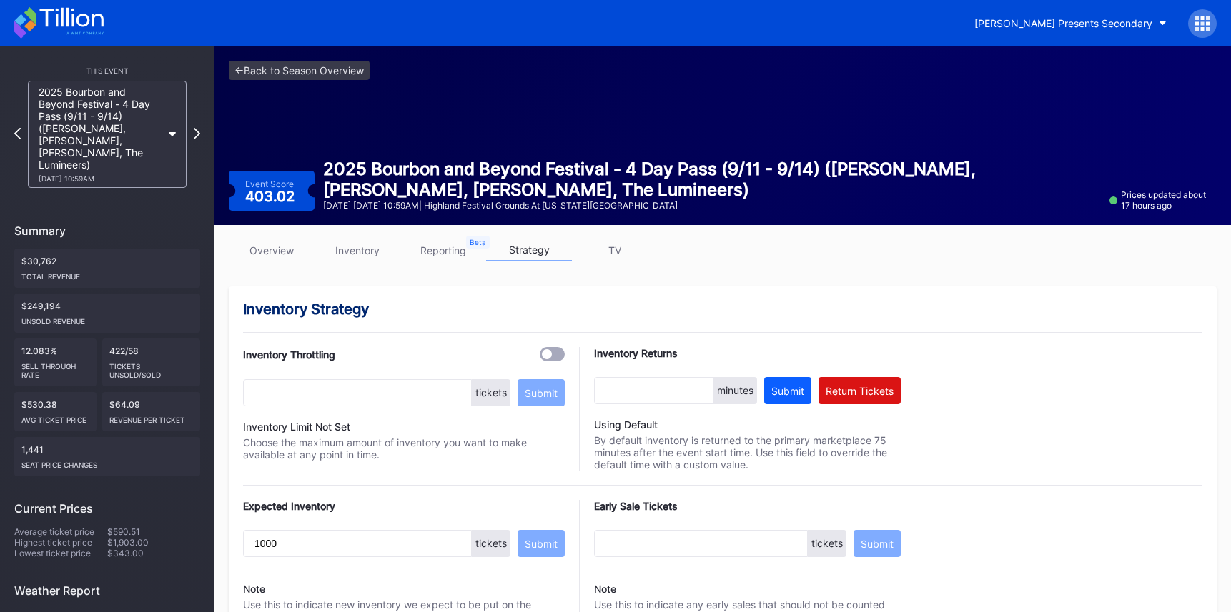
click at [287, 255] on link "overview" at bounding box center [272, 250] width 86 height 22
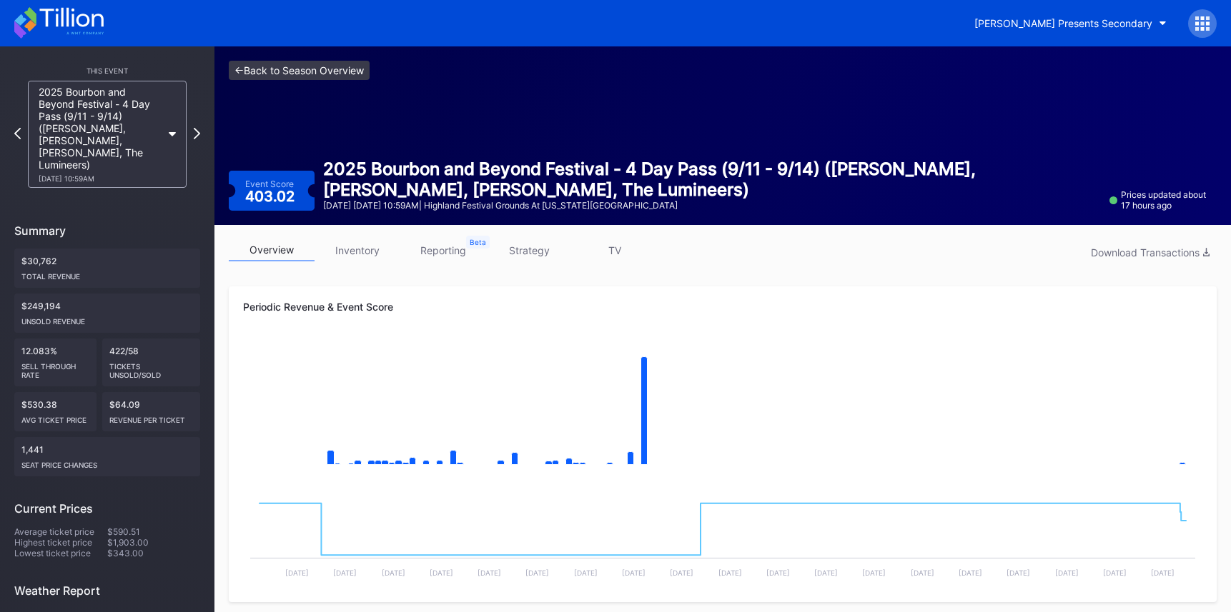
click at [340, 66] on link "<- Back to Season Overview" at bounding box center [299, 70] width 141 height 19
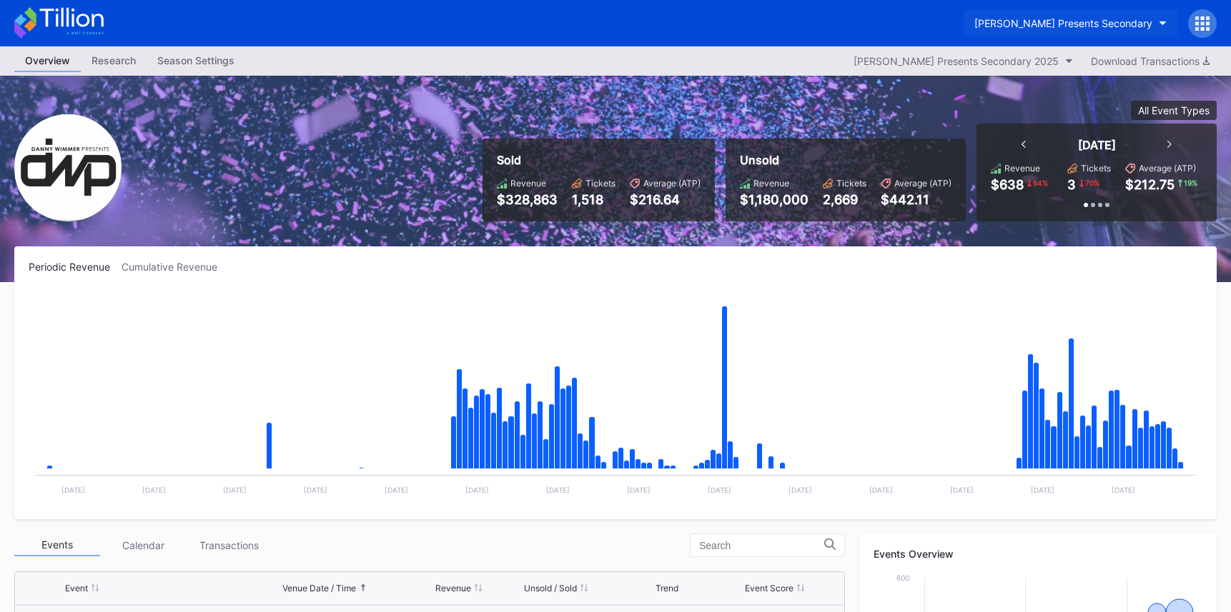
click at [1018, 19] on div "Danny Wimmer Presents Secondary" at bounding box center [1063, 23] width 178 height 12
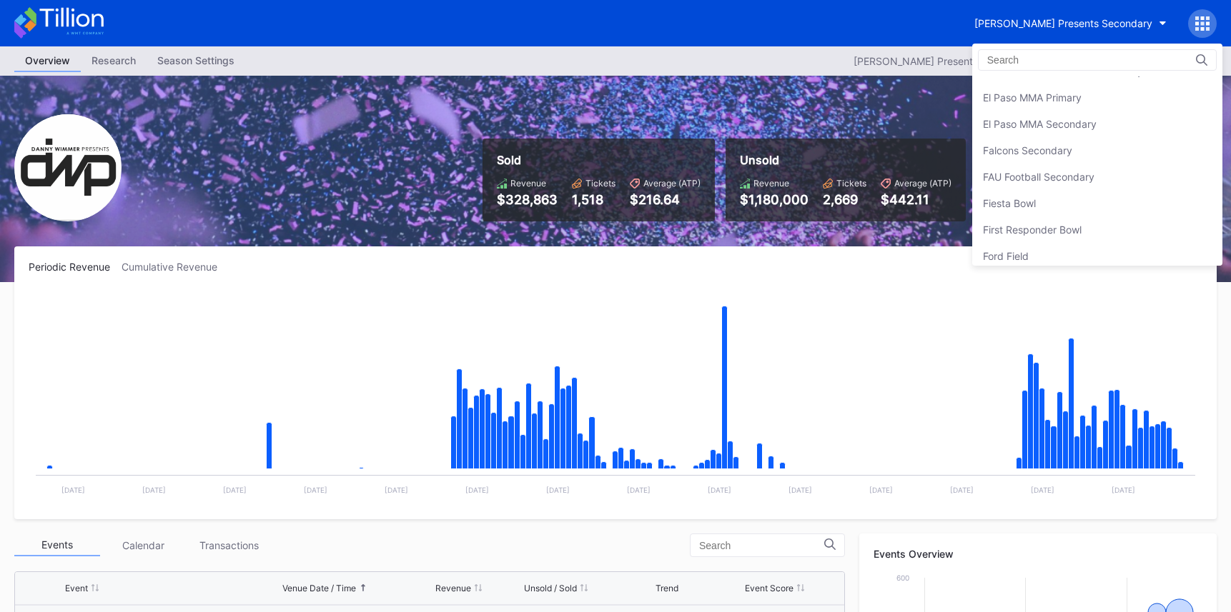
scroll to position [1447, 0]
click at [1025, 146] on div "Falcons Secondary" at bounding box center [1027, 150] width 89 height 12
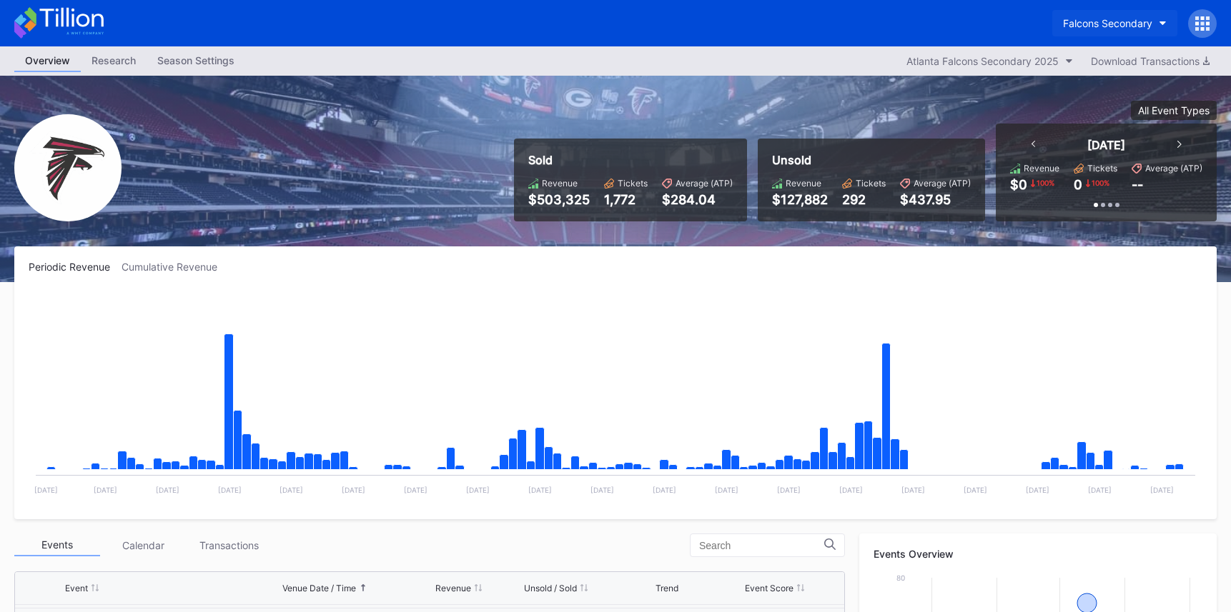
click at [1115, 25] on div "Falcons Secondary" at bounding box center [1107, 23] width 89 height 12
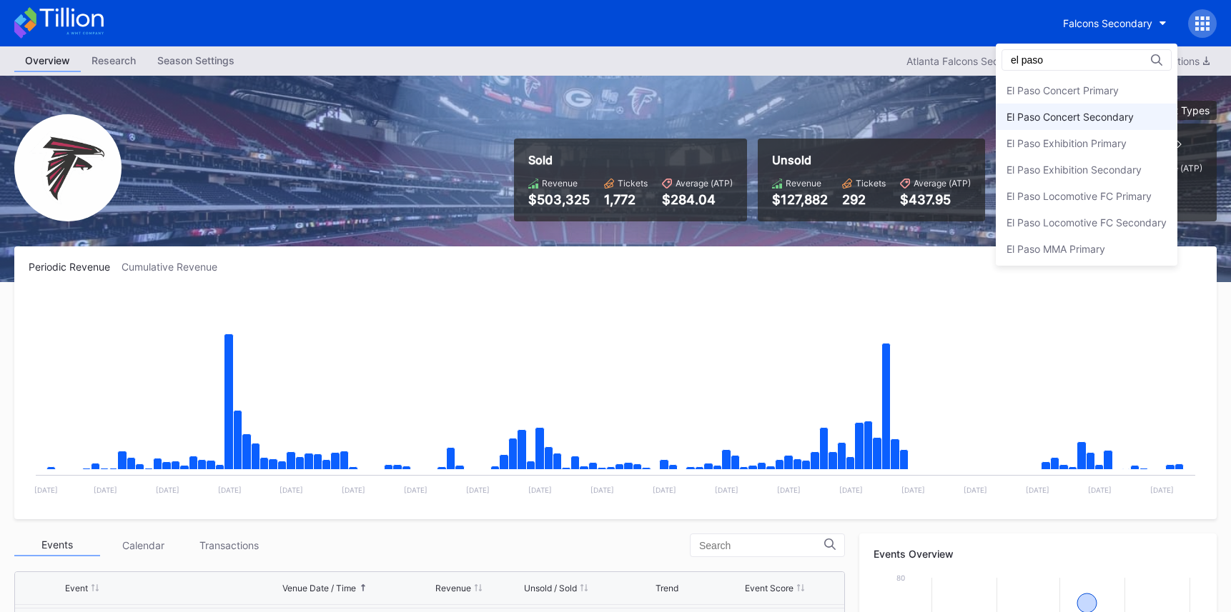
scroll to position [51, 0]
type input "el paso"
click at [1095, 91] on div "El Paso Concert Primary" at bounding box center [1062, 91] width 112 height 12
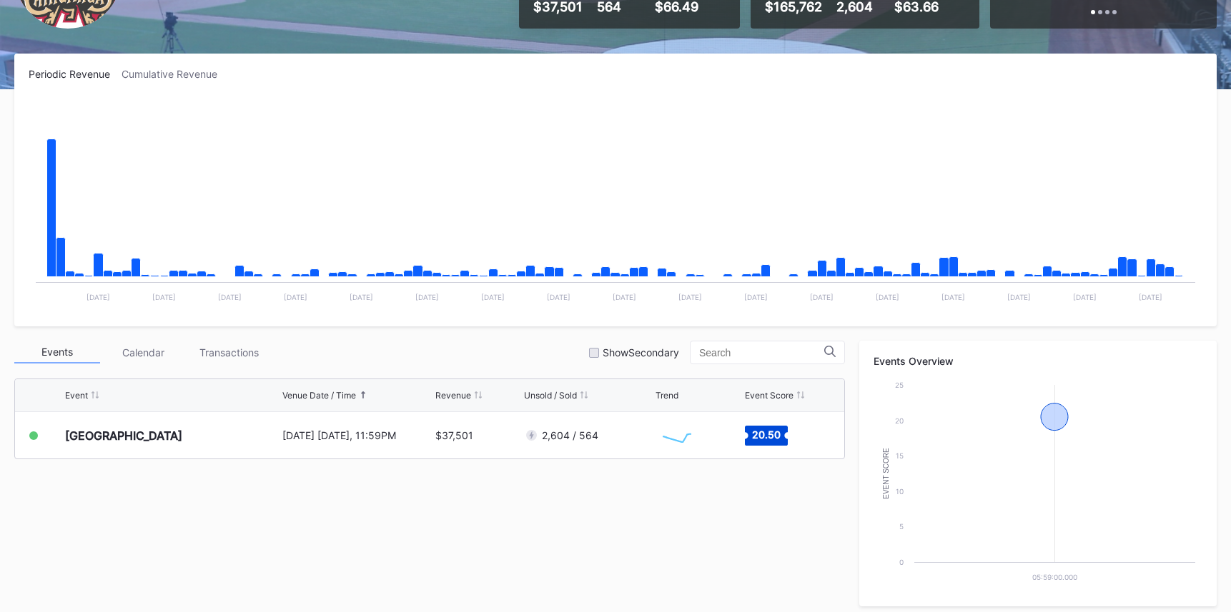
scroll to position [174, 0]
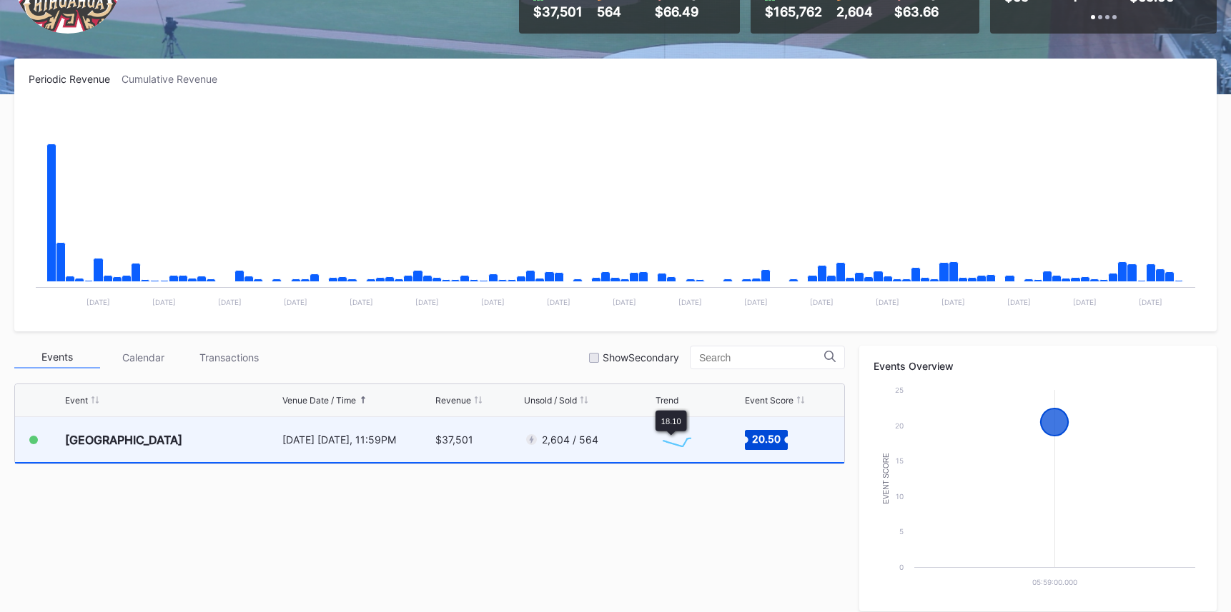
click at [593, 443] on div "2,604 / 564" at bounding box center [570, 440] width 56 height 12
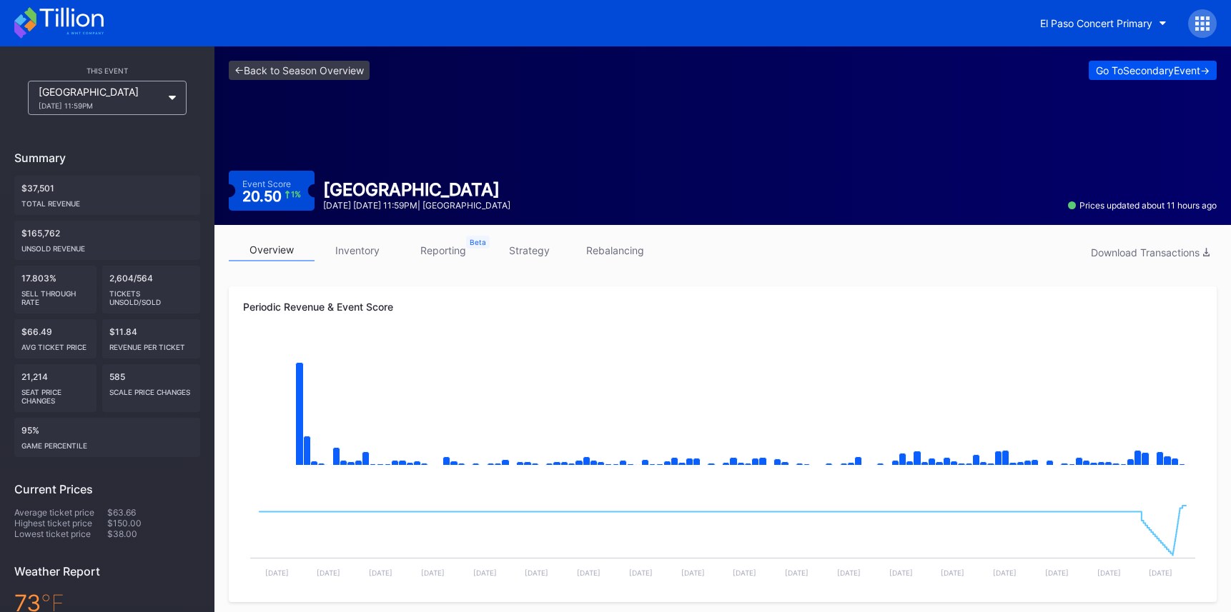
click at [1115, 68] on div "Go To Secondary Event ->" at bounding box center [1152, 70] width 114 height 12
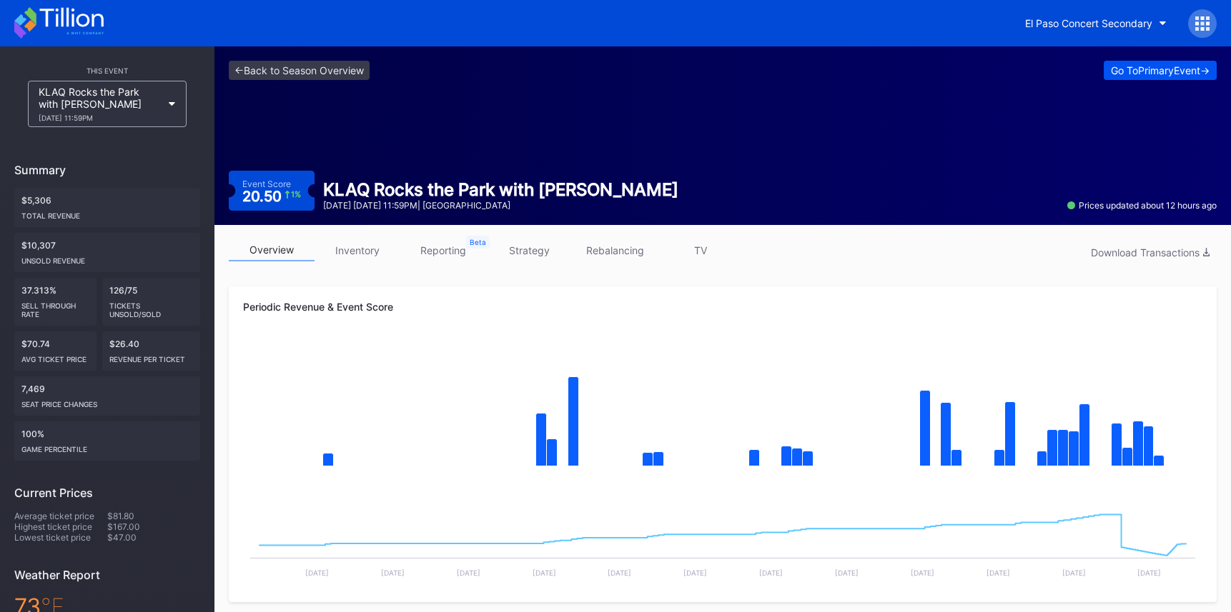
click at [1171, 78] on button "Go To Primary Event ->" at bounding box center [1159, 70] width 113 height 19
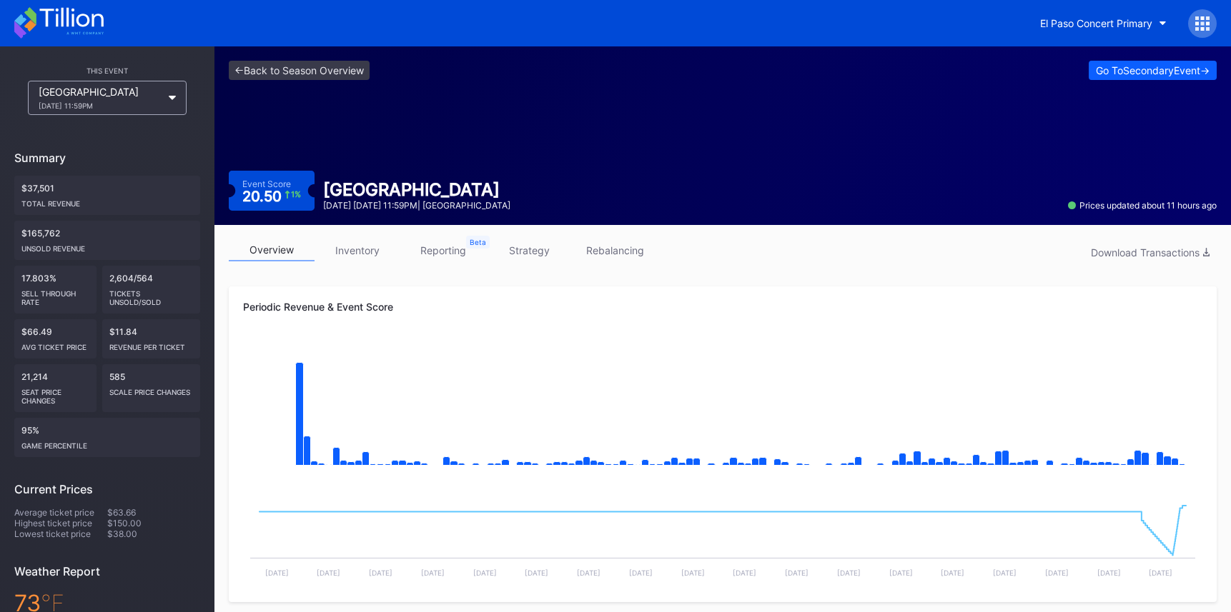
click at [1197, 27] on icon at bounding box center [1197, 29] width 4 height 4
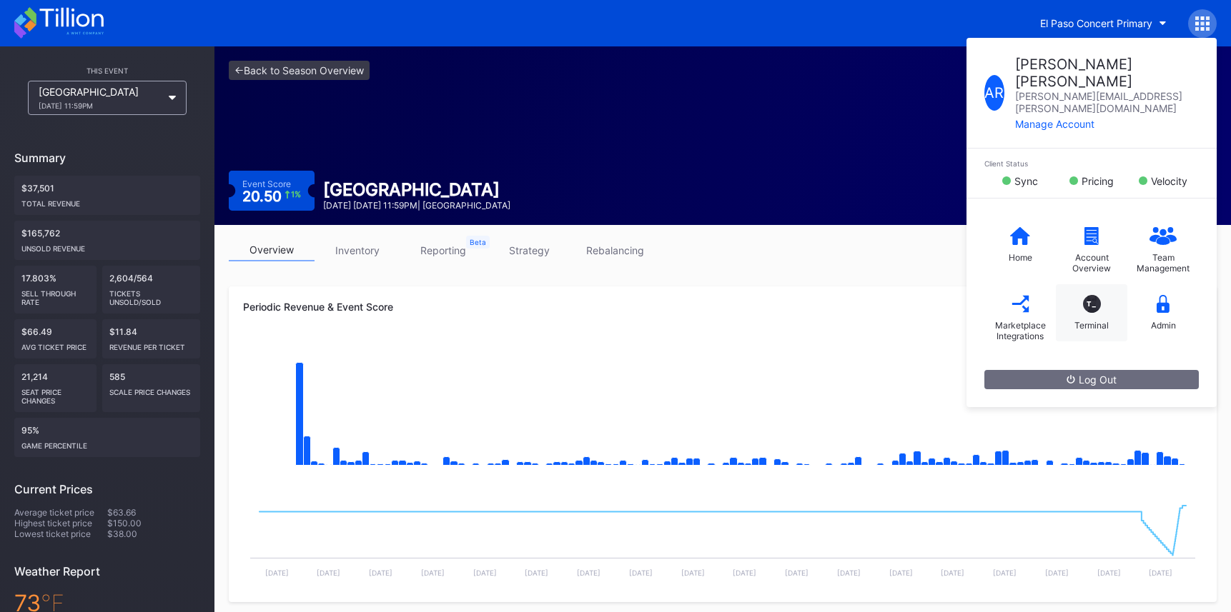
click at [1095, 284] on div "T_ Terminal" at bounding box center [1090, 312] width 71 height 57
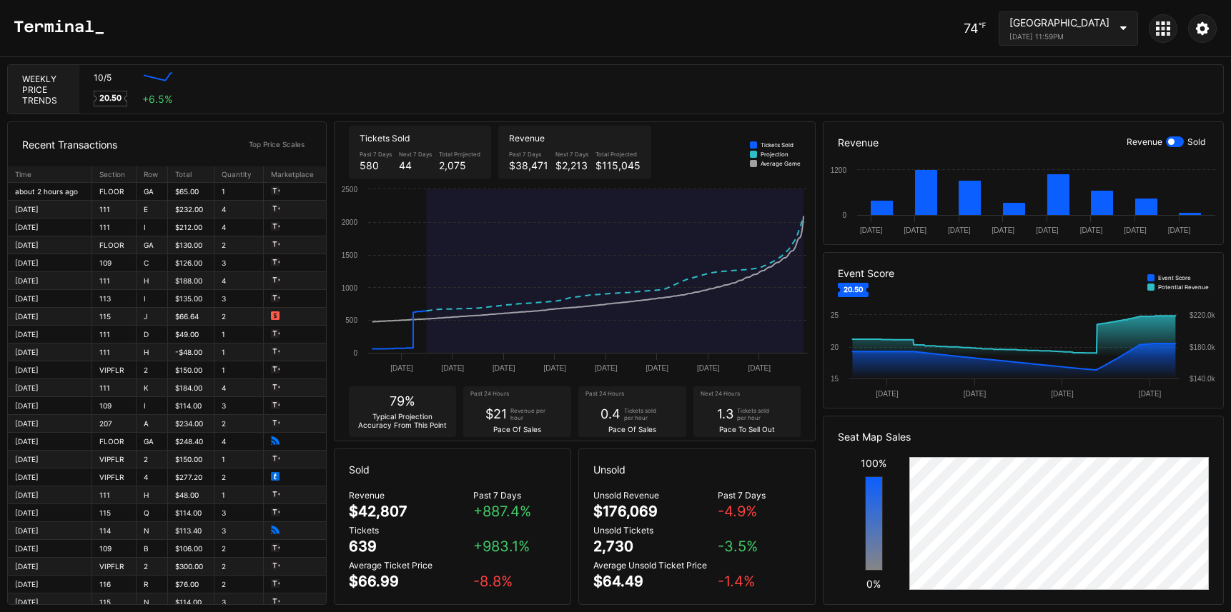
click at [1166, 30] on icon at bounding box center [1163, 28] width 14 height 14
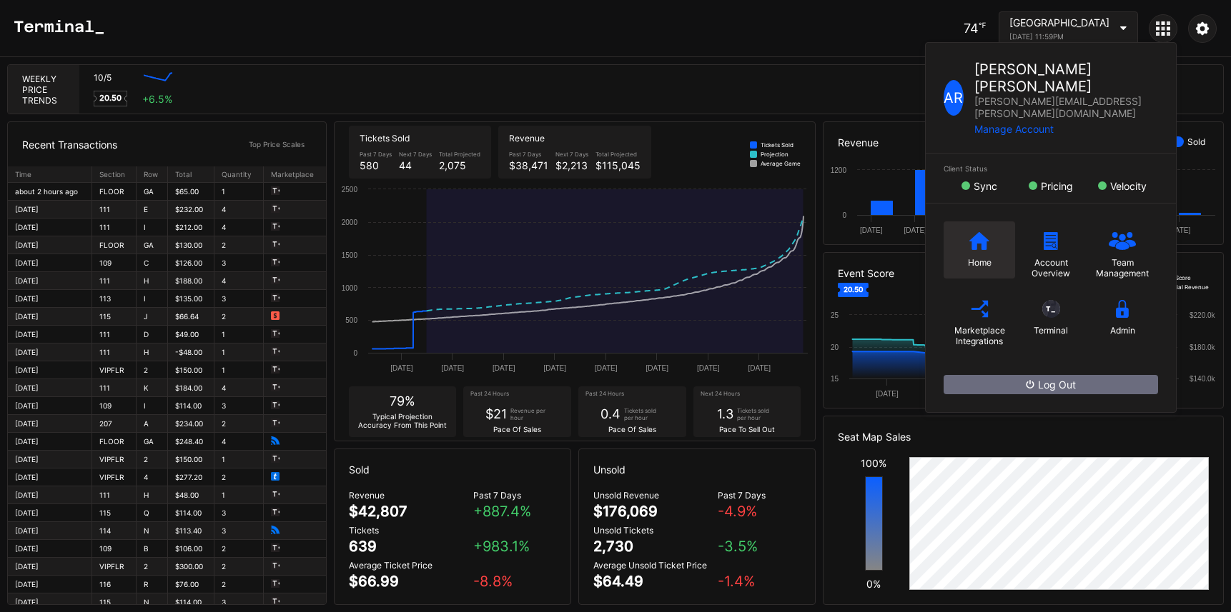
click at [970, 257] on div "Home" at bounding box center [980, 262] width 24 height 11
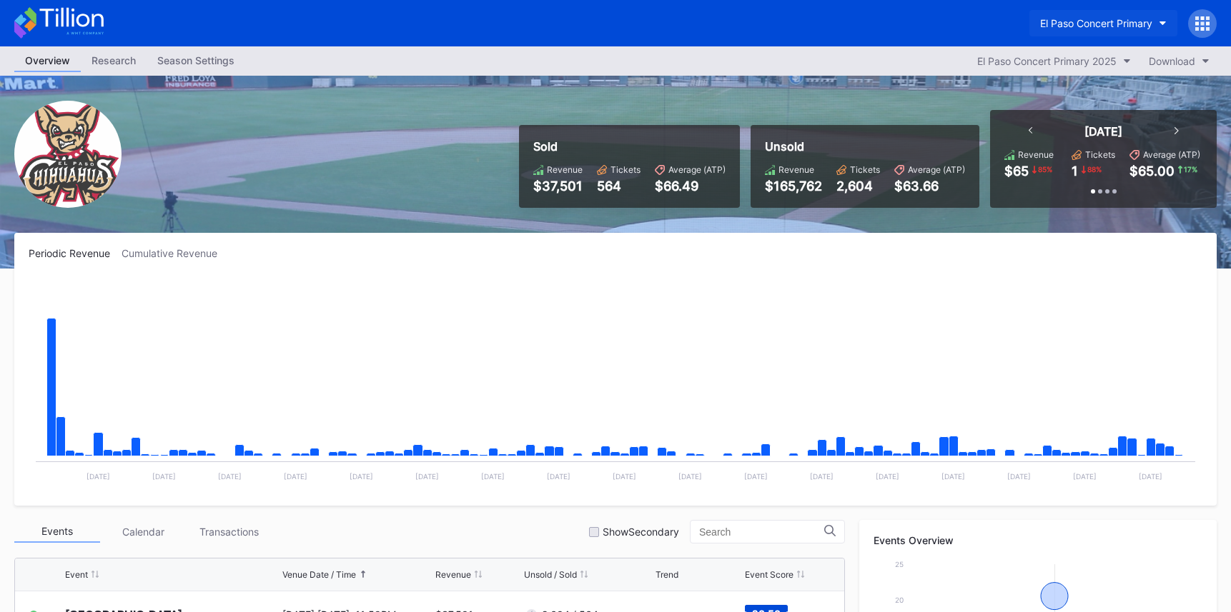
click at [1141, 22] on div "El Paso Concert Primary" at bounding box center [1096, 23] width 112 height 12
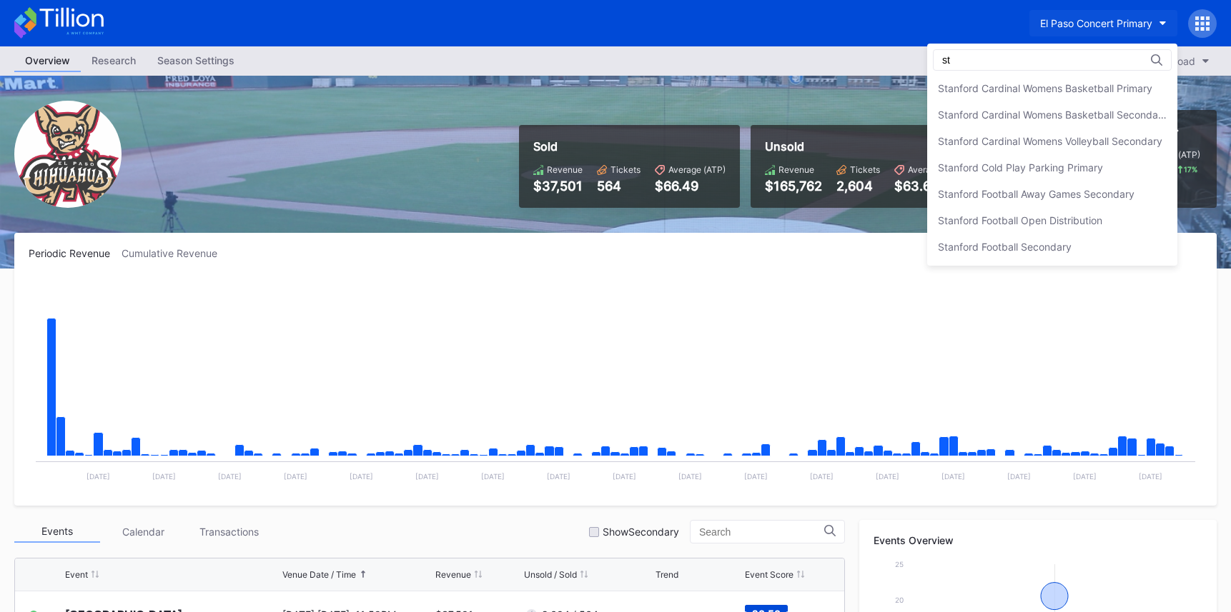
type input "s"
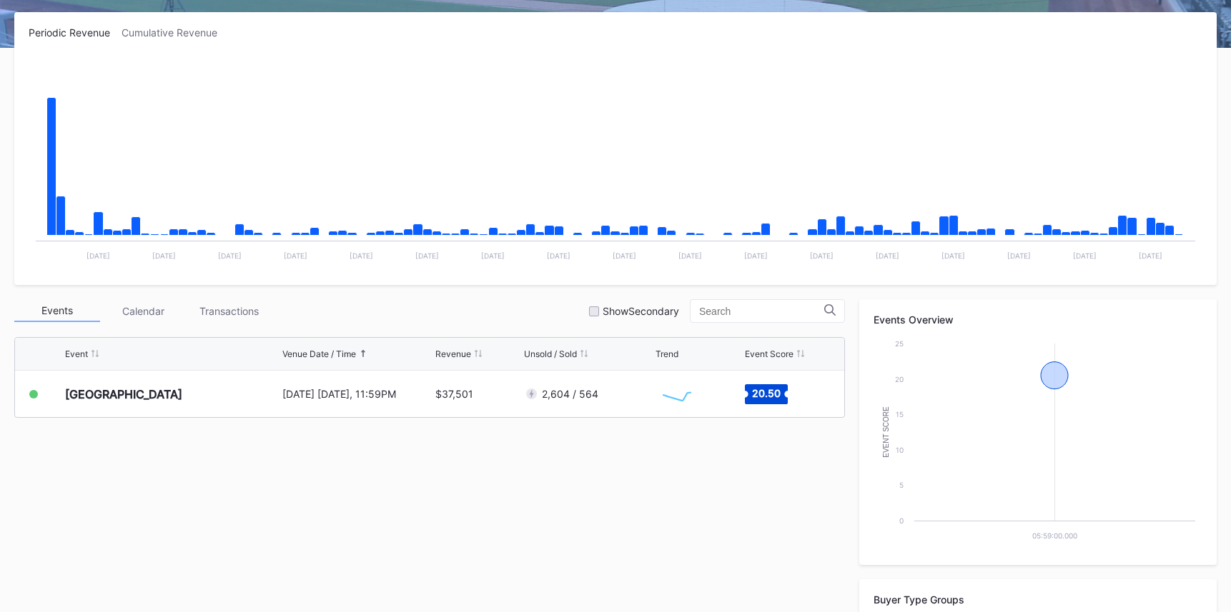
scroll to position [217, 0]
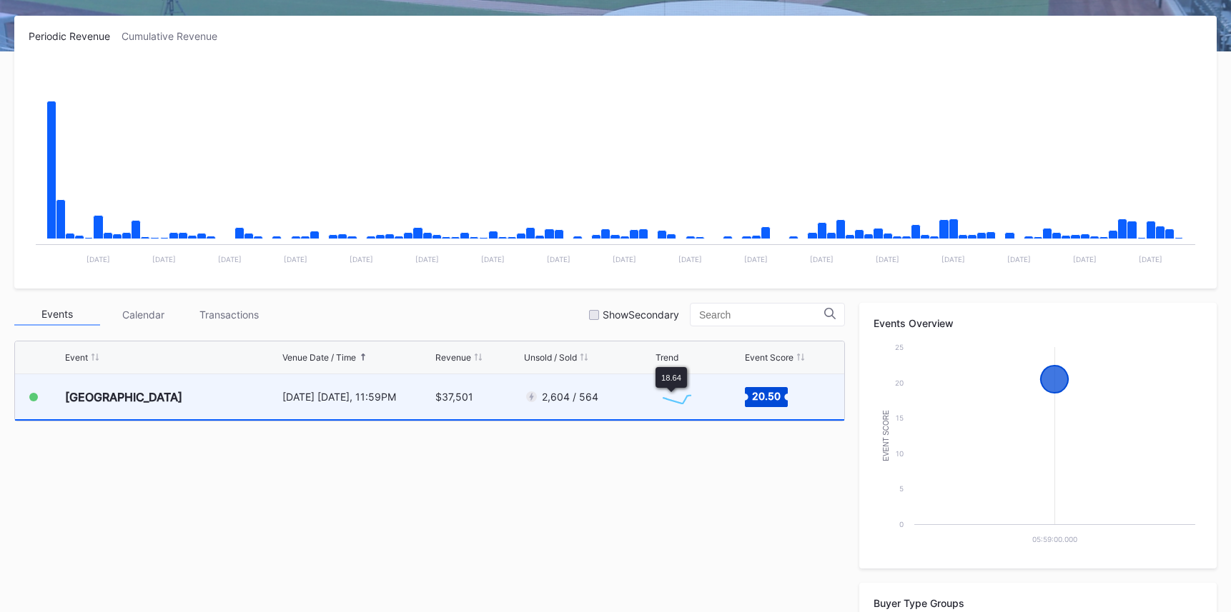
click at [630, 409] on div "2,604 / 564" at bounding box center [588, 396] width 128 height 45
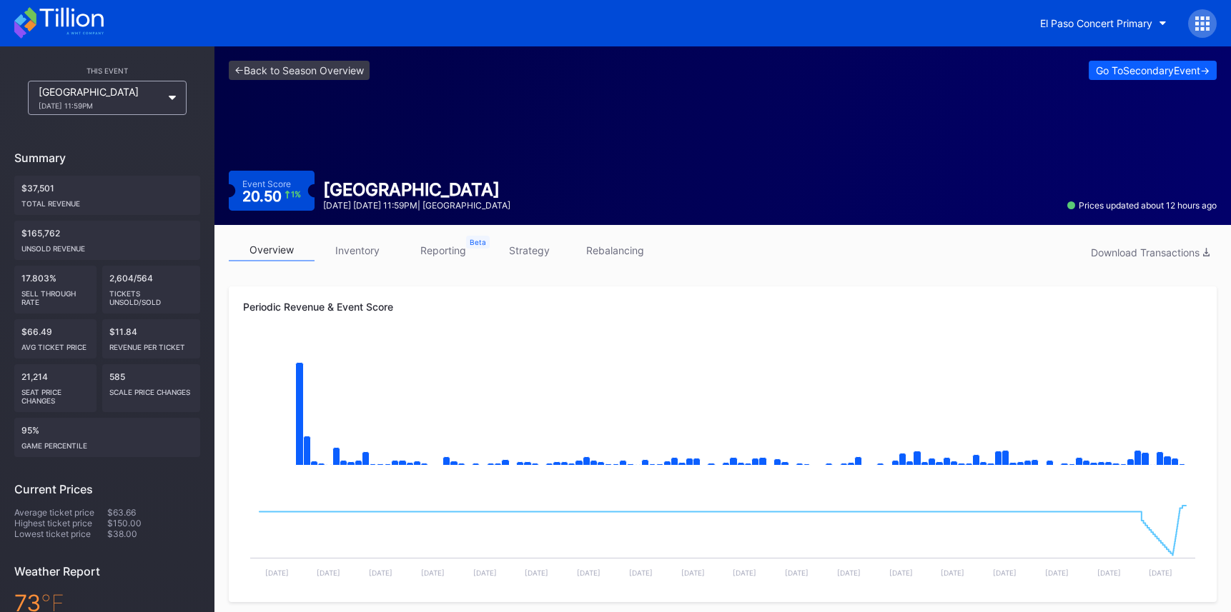
click at [320, 91] on div "<- Back to Season Overview Go To Secondary Event -> Event Score 20.50 1 % KLAQ …" at bounding box center [722, 135] width 1016 height 179
click at [304, 66] on link "<- Back to Season Overview" at bounding box center [299, 70] width 141 height 19
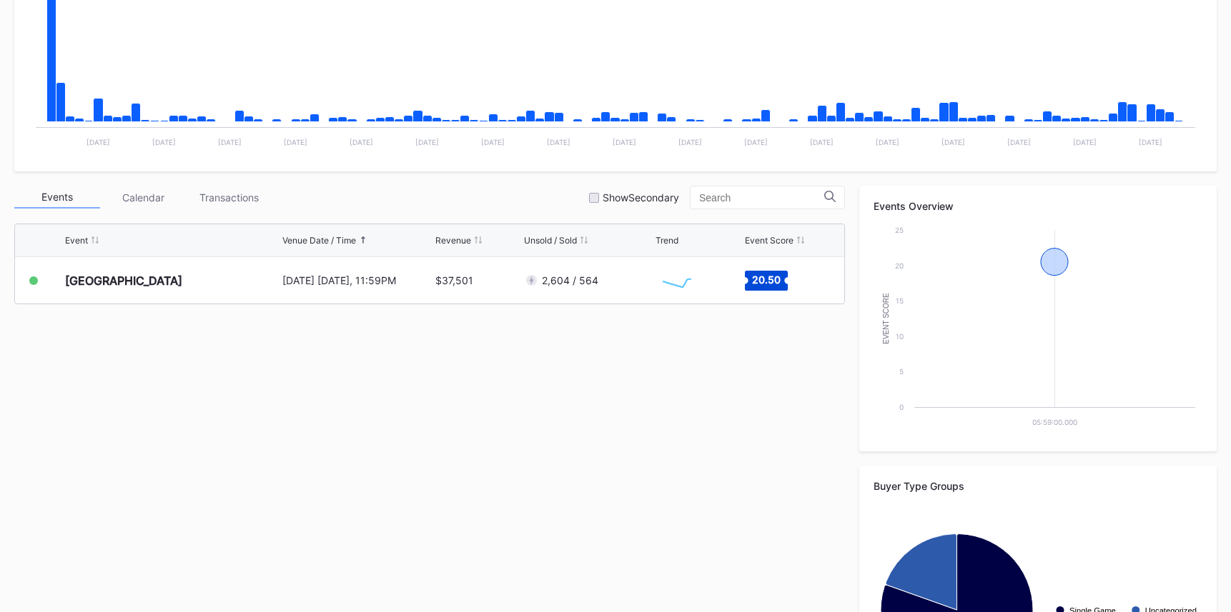
scroll to position [468, 0]
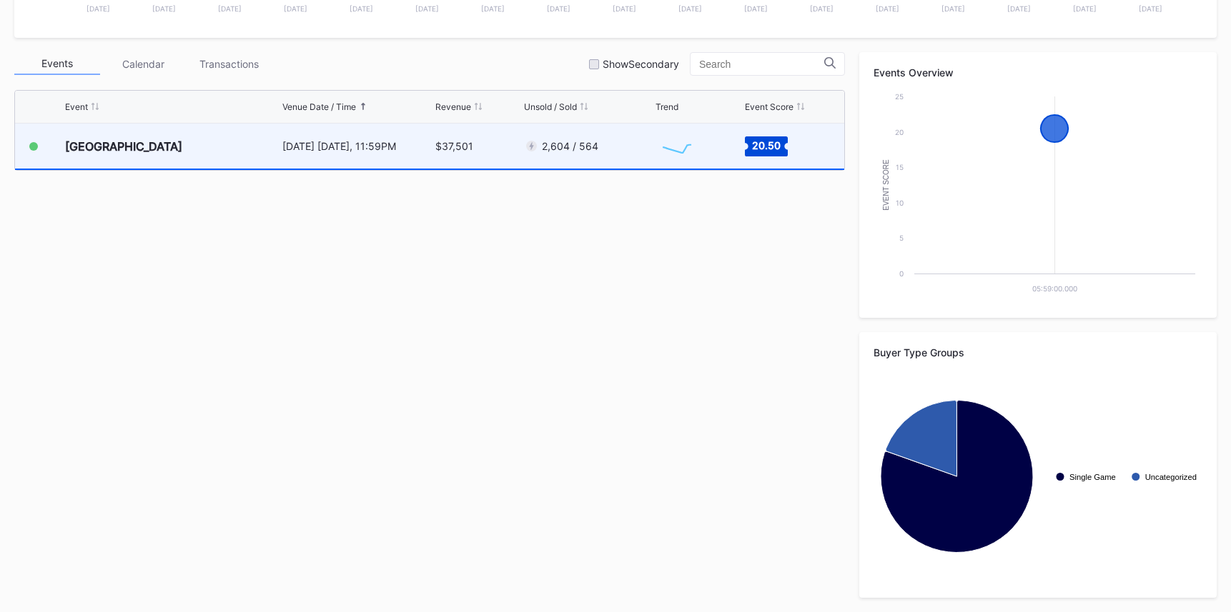
click at [613, 153] on div "2,604 / 564" at bounding box center [588, 146] width 128 height 45
